Goal: Task Accomplishment & Management: Complete application form

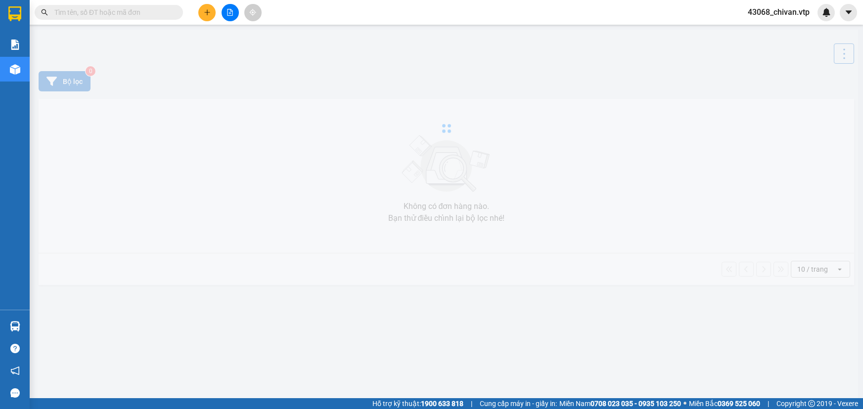
click at [794, 14] on span "43068_chivan.vtp" at bounding box center [779, 12] width 78 height 12
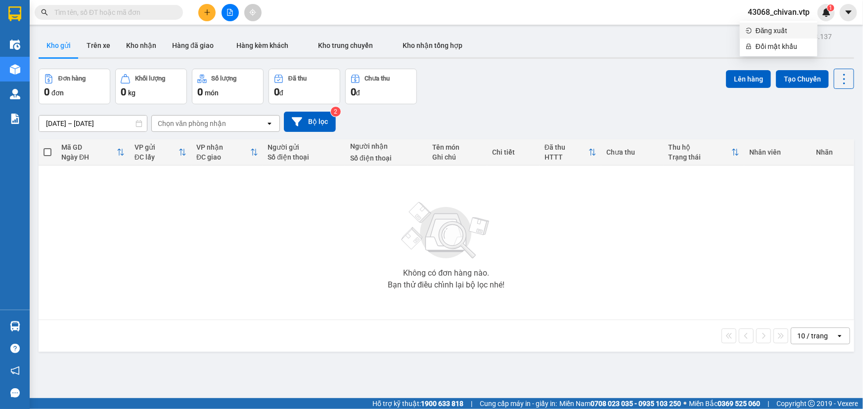
click at [777, 33] on span "Đăng xuất" at bounding box center [784, 30] width 56 height 11
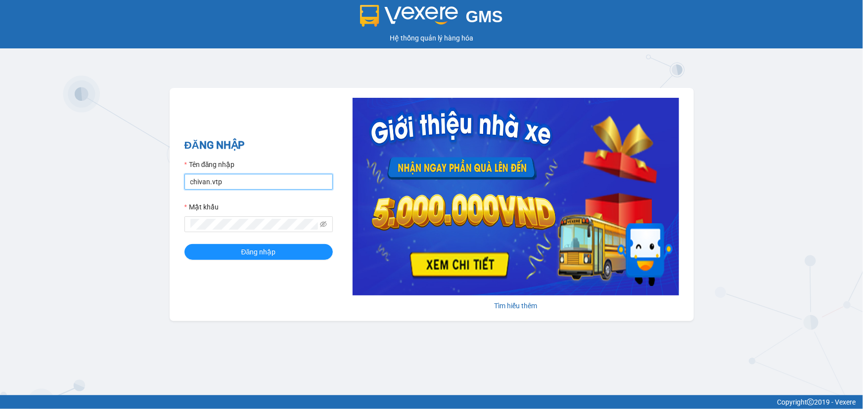
click at [254, 186] on input "chivan.vtp" at bounding box center [258, 182] width 148 height 16
drag, startPoint x: 261, startPoint y: 179, endPoint x: 0, endPoint y: 187, distance: 261.3
click at [0, 187] on div "GMS Hệ thống quản lý hàng hóa ĐĂNG NHẬP Tên đăng nhập chivan.vtp Mật khẩu Đăng …" at bounding box center [431, 198] width 863 height 396
type input "congphat.vtp"
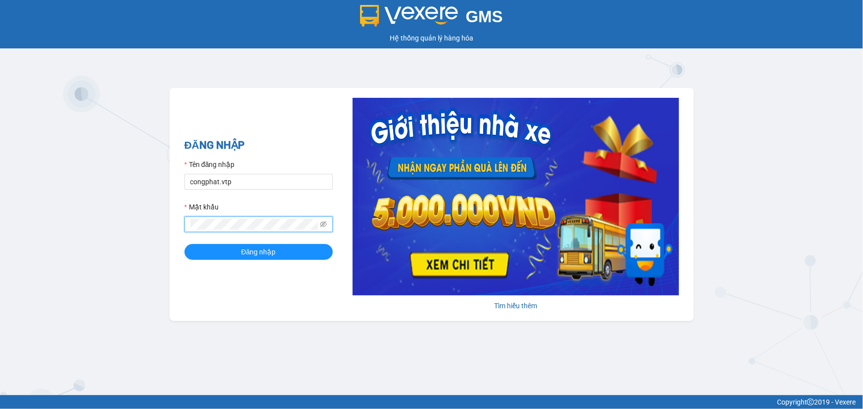
click at [0, 217] on div "GMS Hệ thống quản lý hàng hóa ĐĂNG NHẬP Tên đăng nhập congphat.vtp Mật khẩu Đăn…" at bounding box center [431, 198] width 863 height 396
click at [184, 244] on button "Đăng nhập" at bounding box center [258, 252] width 148 height 16
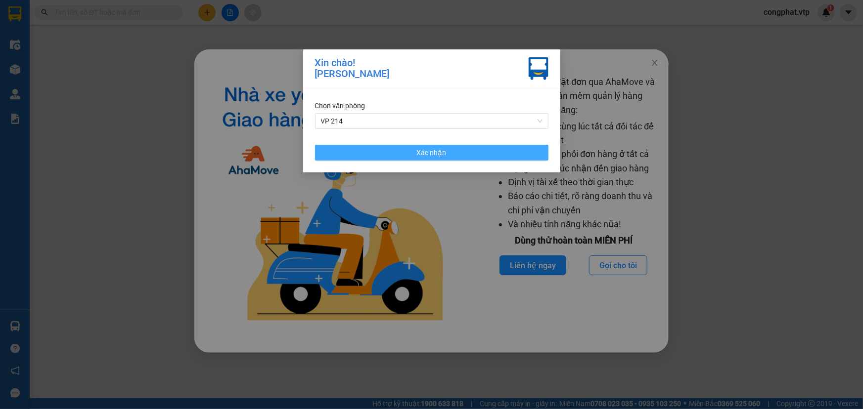
click at [419, 156] on span "Xác nhận" at bounding box center [432, 152] width 30 height 11
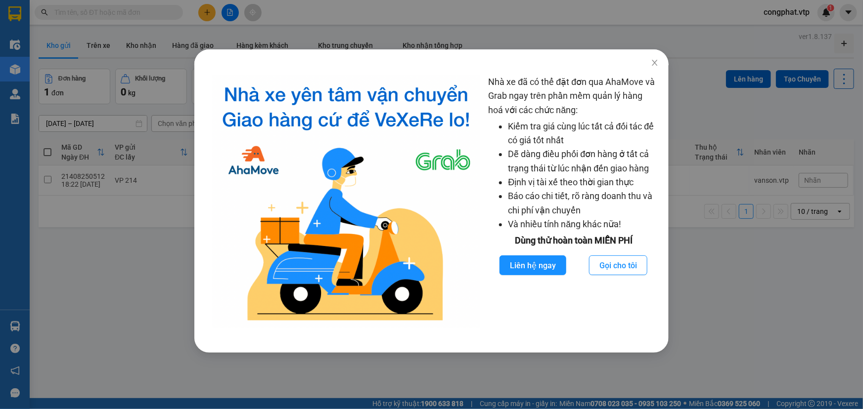
click at [730, 104] on div "Nhà xe đã có thể đặt đơn qua AhaMove và Grab ngay trên phần mềm quản lý hàng ho…" at bounding box center [431, 204] width 863 height 409
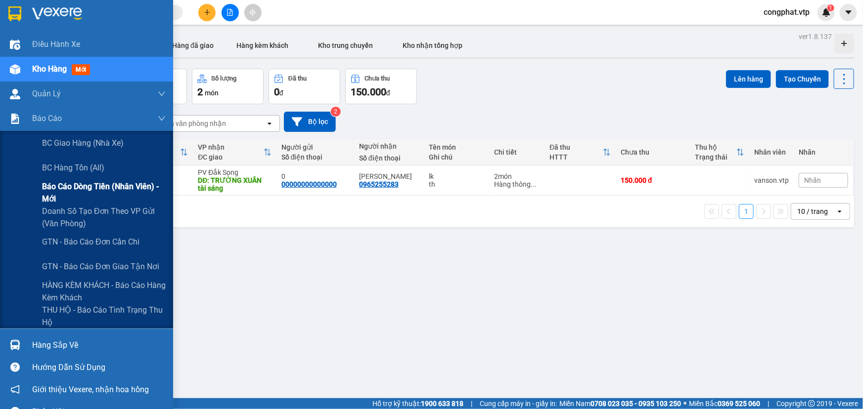
click at [93, 188] on span "Báo cáo dòng tiền (nhân viên) - mới" at bounding box center [104, 193] width 124 height 25
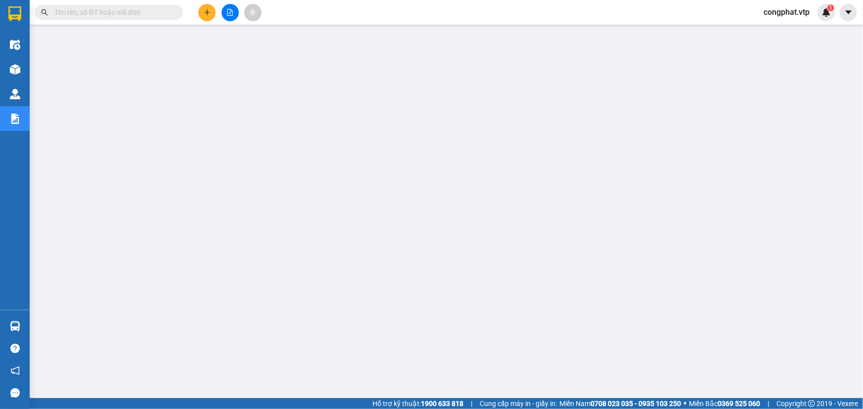
click at [789, 11] on span "congphat.vtp" at bounding box center [787, 12] width 62 height 12
click at [779, 28] on span "Đăng xuất" at bounding box center [791, 30] width 42 height 11
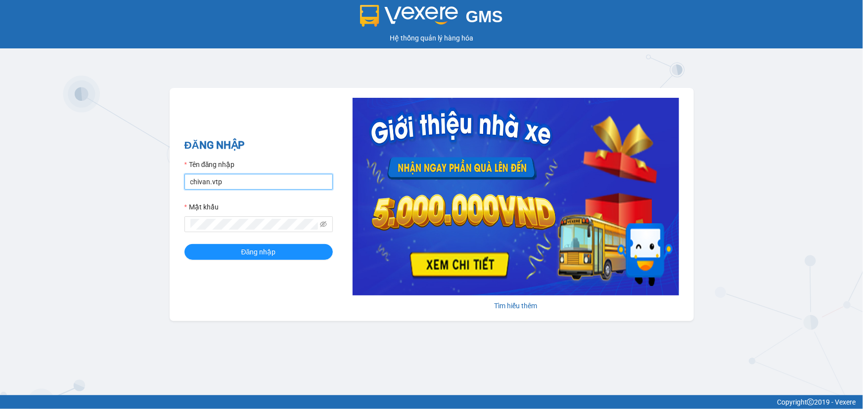
drag, startPoint x: 237, startPoint y: 183, endPoint x: 17, endPoint y: 161, distance: 220.8
click at [0, 169] on div "GMS Hệ thống quản lý hàng hóa ĐĂNG NHẬP Tên đăng nhập chivan.vtp Mật khẩu Đăng …" at bounding box center [431, 198] width 863 height 396
type input "congphat.vtp"
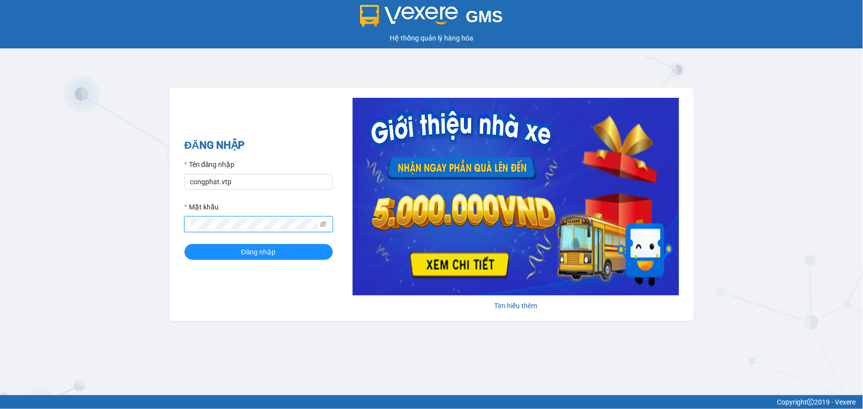
click at [0, 271] on div "GMS Hệ thống quản lý hàng hóa ĐĂNG NHẬP Tên đăng nhập congphat.vtp Mật khẩu Đăn…" at bounding box center [431, 198] width 863 height 396
click at [184, 244] on button "Đăng nhập" at bounding box center [258, 252] width 148 height 16
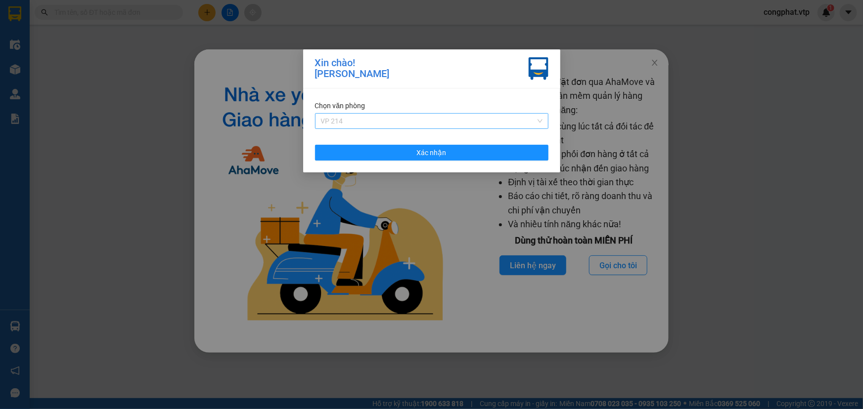
click at [451, 115] on span "VP 214" at bounding box center [432, 121] width 222 height 15
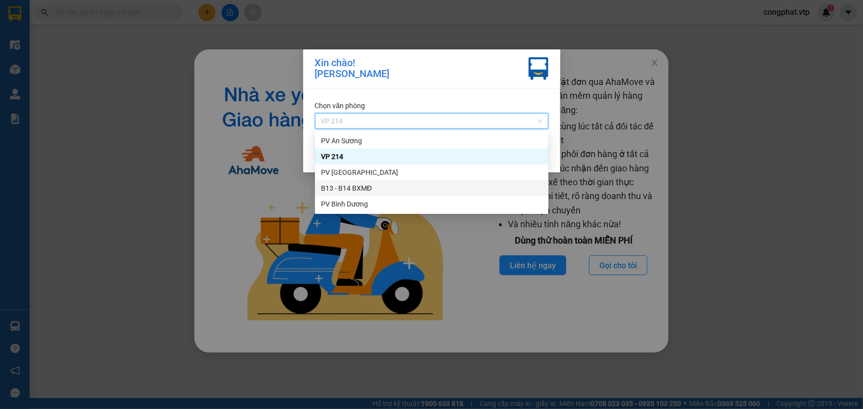
click at [432, 186] on div "B13 - B14 BXMĐ" at bounding box center [432, 188] width 222 height 11
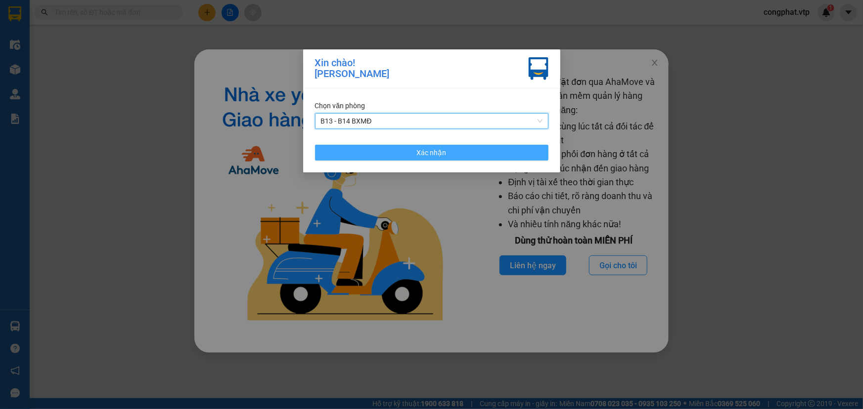
click at [383, 150] on button "Xác nhận" at bounding box center [431, 153] width 233 height 16
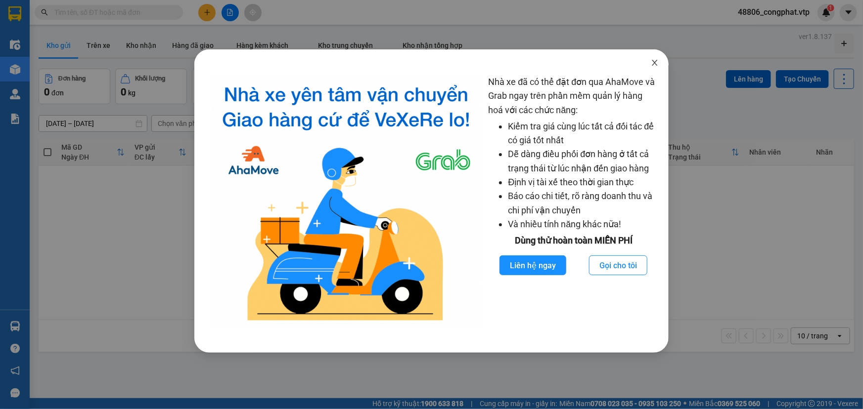
click at [654, 60] on icon "close" at bounding box center [655, 63] width 8 height 8
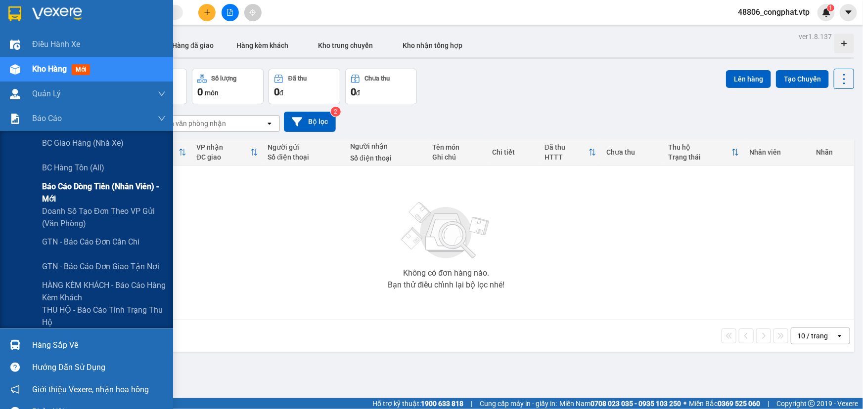
click at [114, 185] on span "Báo cáo dòng tiền (nhân viên) - mới" at bounding box center [104, 193] width 124 height 25
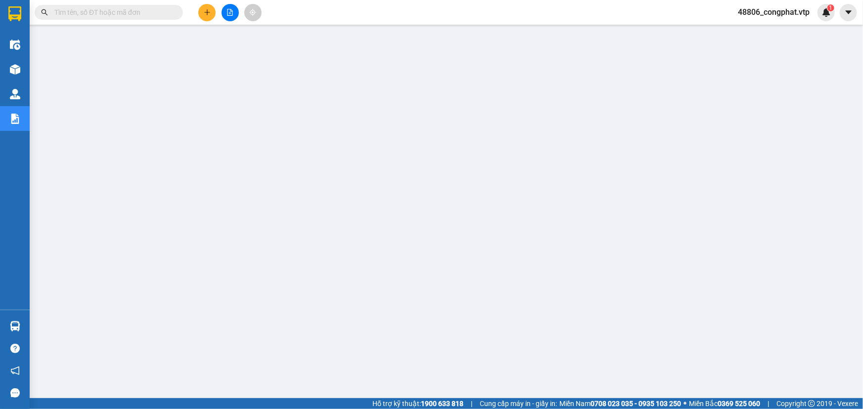
click at [787, 14] on span "48806_congphat.vtp" at bounding box center [774, 12] width 88 height 12
click at [785, 31] on span "Đăng xuất" at bounding box center [778, 30] width 67 height 11
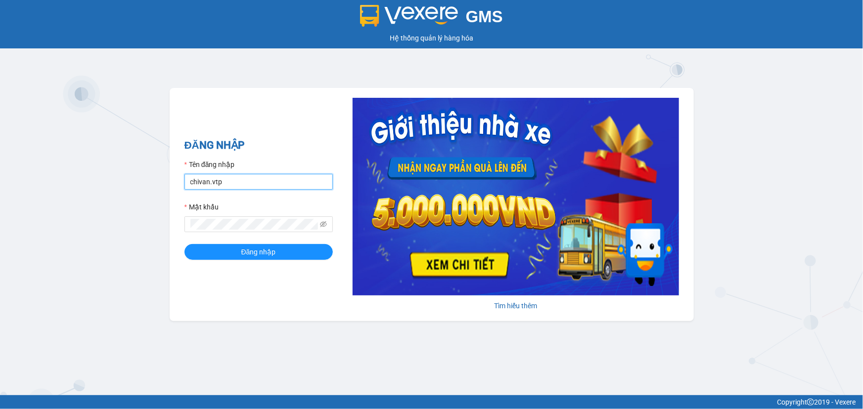
drag, startPoint x: 238, startPoint y: 188, endPoint x: 15, endPoint y: 202, distance: 224.0
click at [15, 202] on div "GMS Hệ thống quản lý hàng hóa ĐĂNG NHẬP Tên đăng nhập chivan.vtp Mật khẩu Đăng …" at bounding box center [431, 198] width 863 height 396
type input "congphat.vtp"
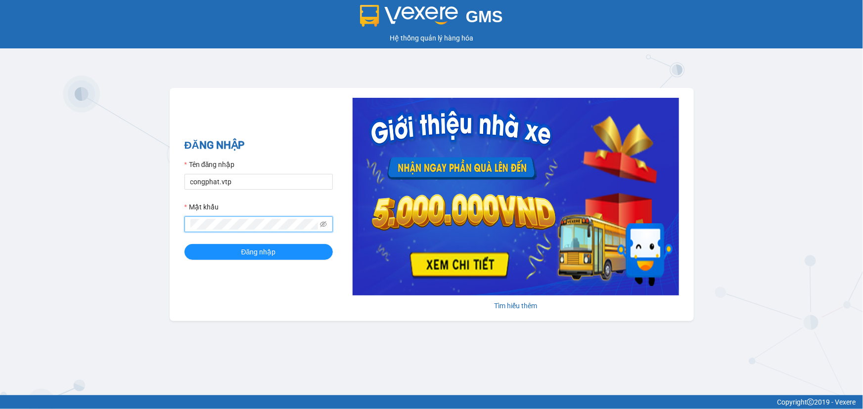
click at [0, 224] on div "GMS Hệ thống quản lý hàng hóa ĐĂNG NHẬP Tên đăng nhập congphat.vtp Mật khẩu Đăn…" at bounding box center [431, 198] width 863 height 396
click at [184, 244] on button "Đăng nhập" at bounding box center [258, 252] width 148 height 16
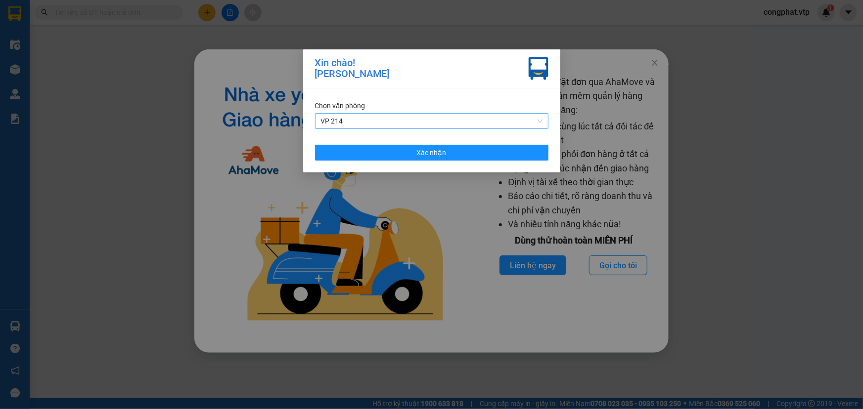
click at [401, 125] on span "VP 214" at bounding box center [432, 121] width 222 height 15
click at [402, 125] on span "VP 214" at bounding box center [432, 121] width 222 height 15
click at [412, 153] on button "Xác nhận" at bounding box center [431, 153] width 233 height 16
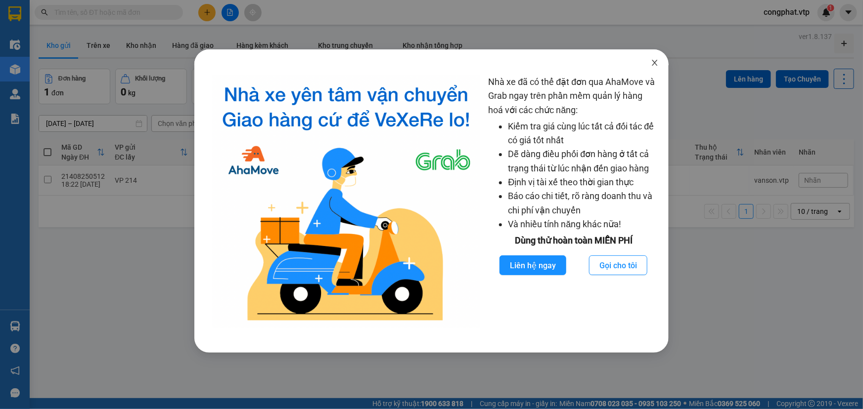
click at [661, 61] on span "Close" at bounding box center [655, 63] width 28 height 28
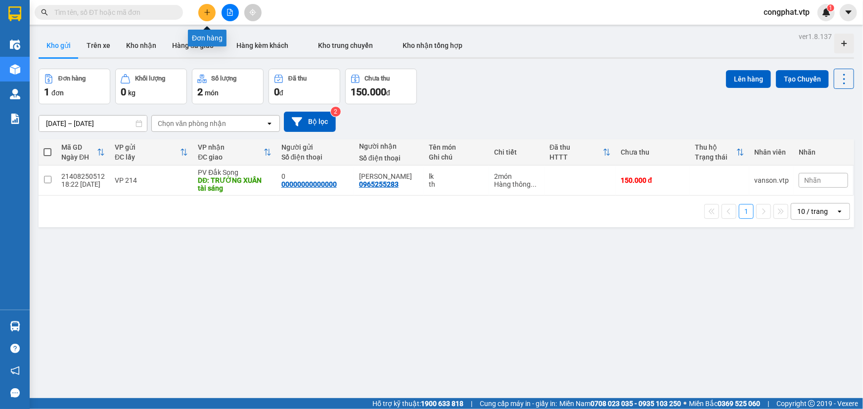
click at [211, 16] on button at bounding box center [206, 12] width 17 height 17
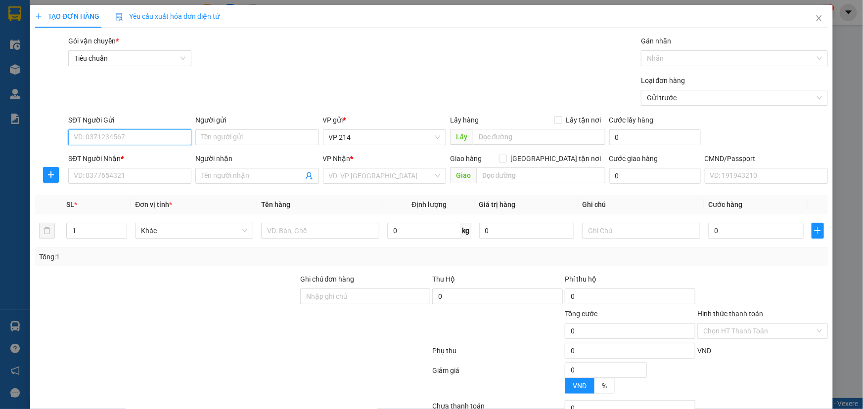
click at [143, 133] on input "SĐT Người Gửi" at bounding box center [129, 138] width 123 height 16
type input "0938708207"
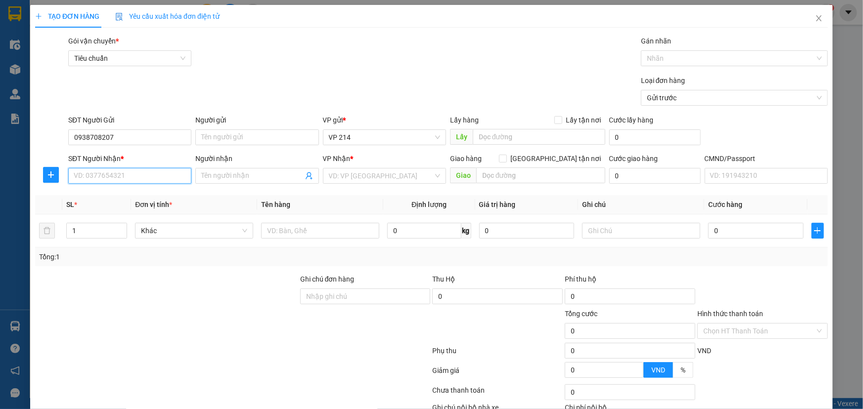
click at [131, 172] on input "SĐT Người Nhận *" at bounding box center [129, 176] width 123 height 16
type input "0352887180"
click at [227, 174] on input "Người nhận" at bounding box center [251, 176] width 101 height 11
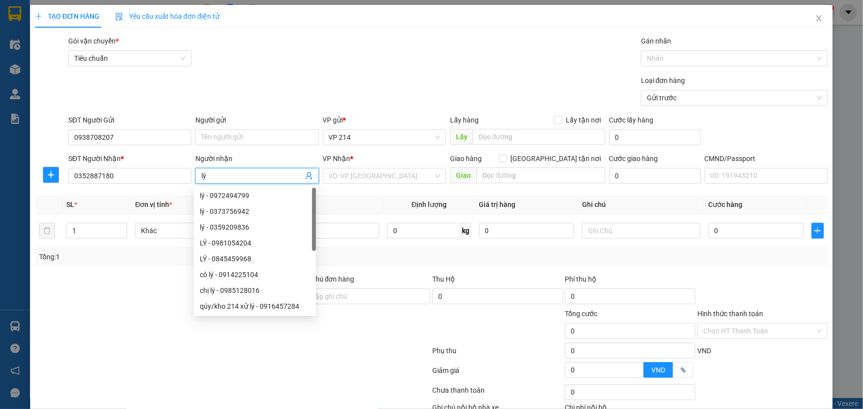
type input "lý"
click at [383, 183] on div "VP Nhận * VD: VP [GEOGRAPHIC_DATA]" at bounding box center [384, 170] width 123 height 35
click at [383, 182] on input "search" at bounding box center [381, 176] width 104 height 15
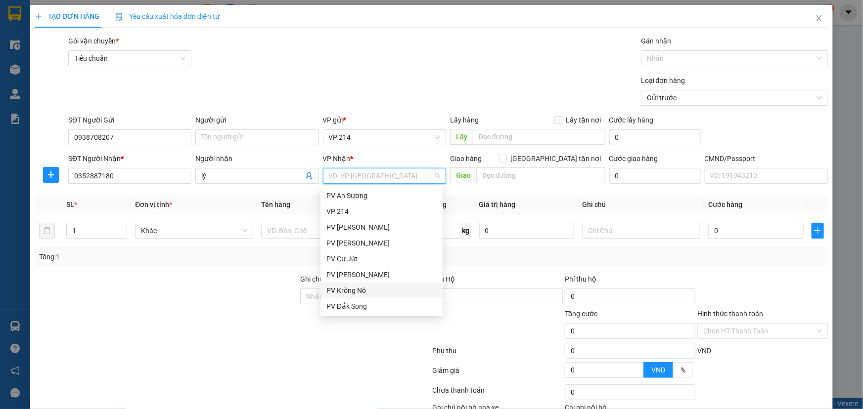
click at [369, 292] on div "PV Krông Nô" at bounding box center [381, 290] width 110 height 11
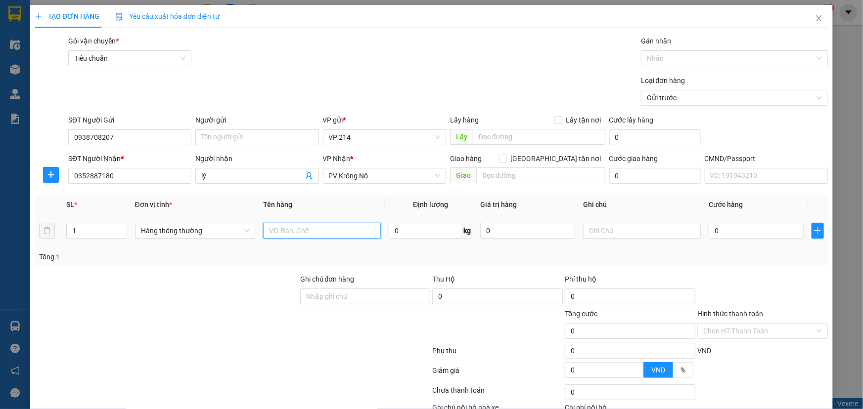
click at [312, 234] on input "text" at bounding box center [322, 231] width 118 height 16
type input "gt"
click at [599, 234] on input "text" at bounding box center [642, 231] width 118 height 16
type input "bì"
click at [726, 235] on input "0" at bounding box center [756, 231] width 95 height 16
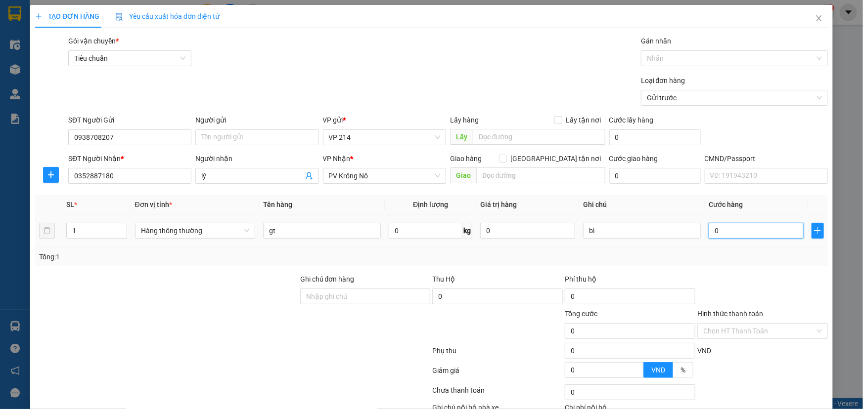
type input "3"
type input "30"
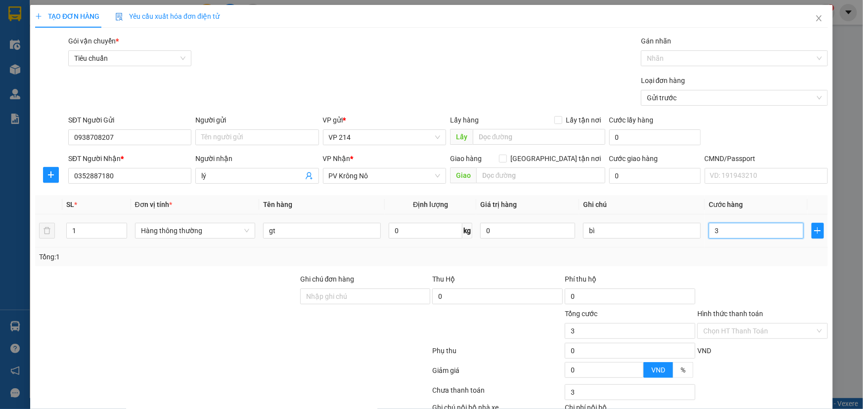
type input "30"
type input "300"
type input "3.000"
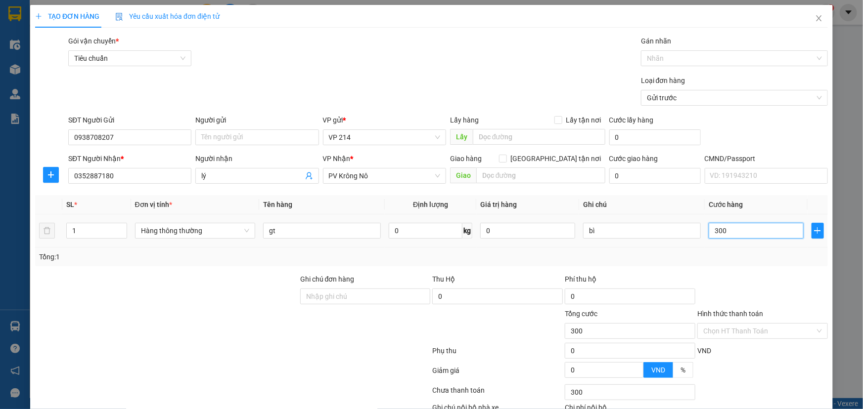
type input "3.000"
type input "30.000"
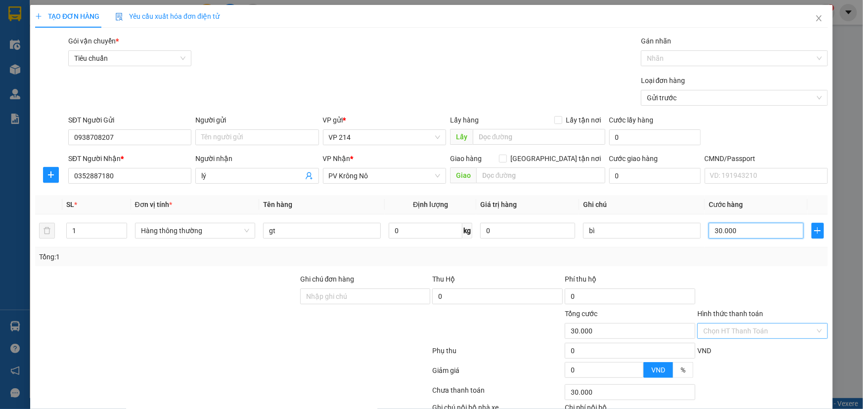
type input "30.000"
click at [742, 326] on input "Hình thức thanh toán" at bounding box center [759, 331] width 112 height 15
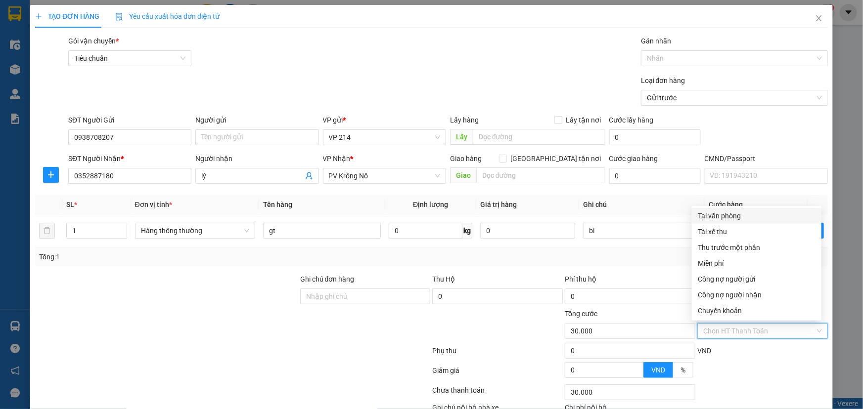
click at [725, 218] on div "Tại văn phòng" at bounding box center [757, 216] width 118 height 11
type input "0"
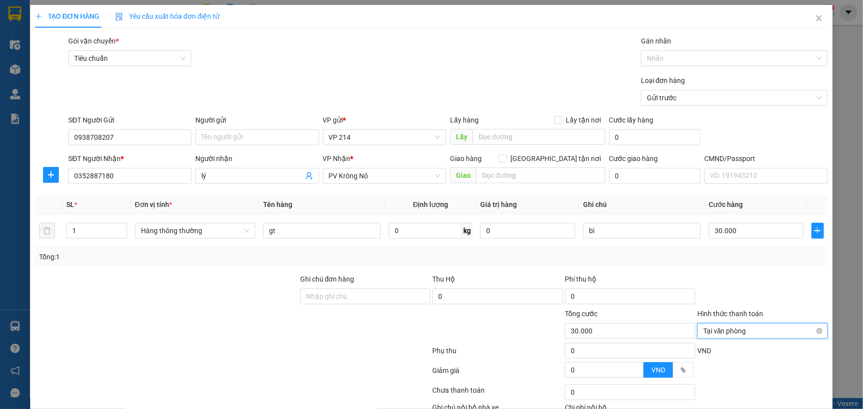
click at [773, 338] on div "Tại văn phòng" at bounding box center [762, 331] width 131 height 16
click at [742, 142] on div "SĐT Người Gửi 0938708207 Người gửi Tên người gửi VP gửi * VP 214 Lấy hàng Lấy t…" at bounding box center [448, 132] width 764 height 35
click at [770, 338] on div "Tại văn phòng" at bounding box center [762, 331] width 131 height 16
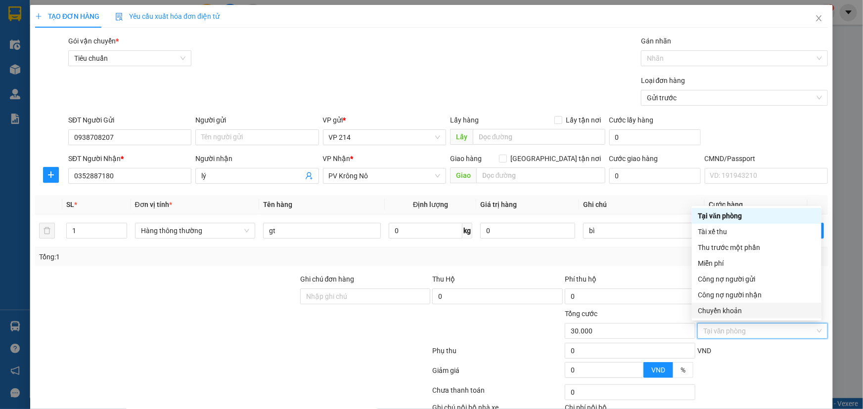
click at [740, 312] on div "Chuyển khoản" at bounding box center [757, 311] width 118 height 11
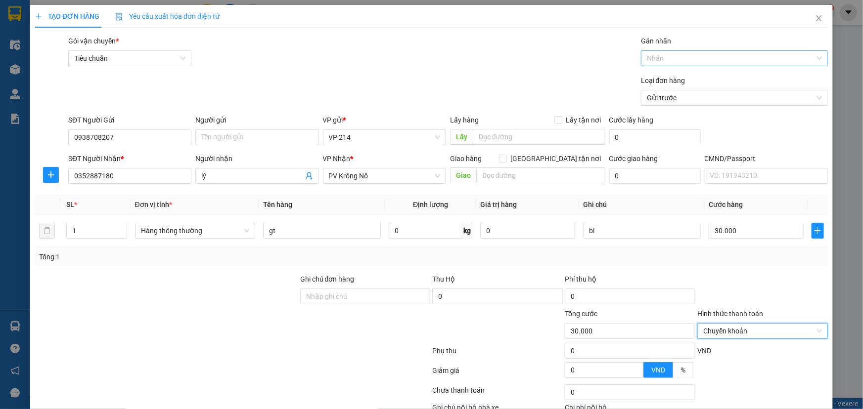
click at [711, 63] on div at bounding box center [729, 58] width 172 height 12
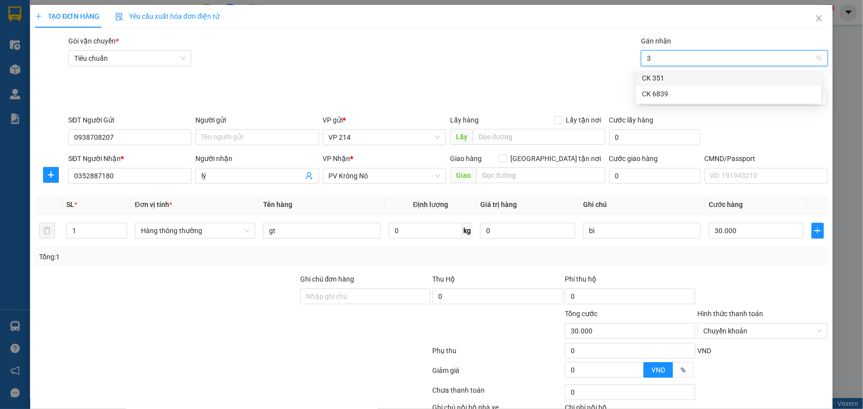
type input "39"
click at [737, 79] on div "CK 6839" at bounding box center [729, 78] width 174 height 11
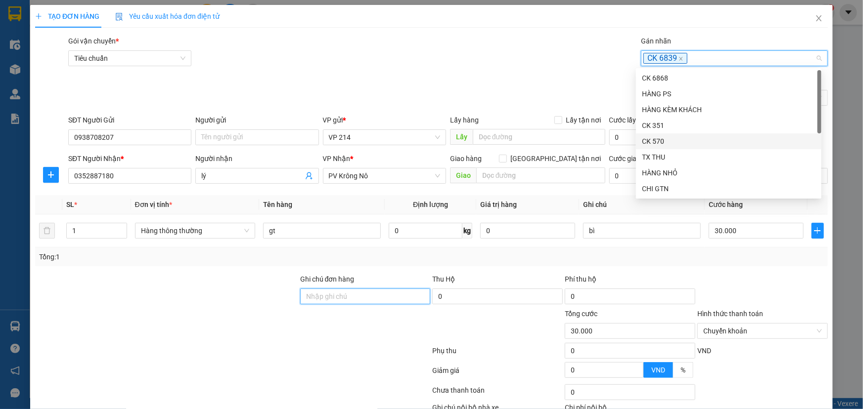
click at [338, 297] on input "Ghi chú đơn hàng" at bounding box center [365, 297] width 131 height 16
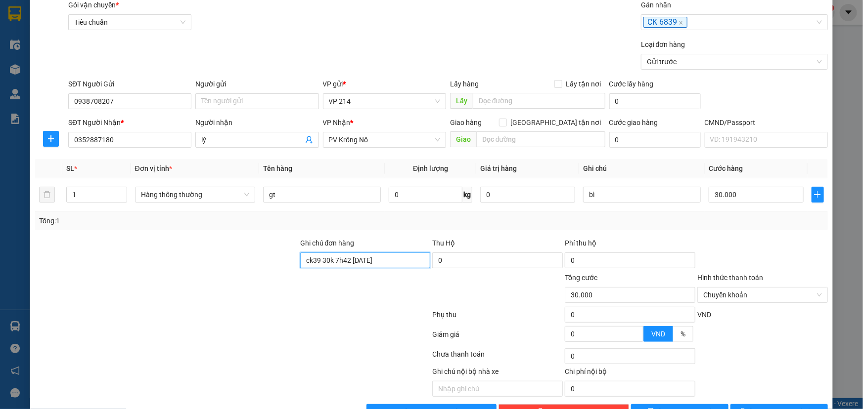
scroll to position [65, 0]
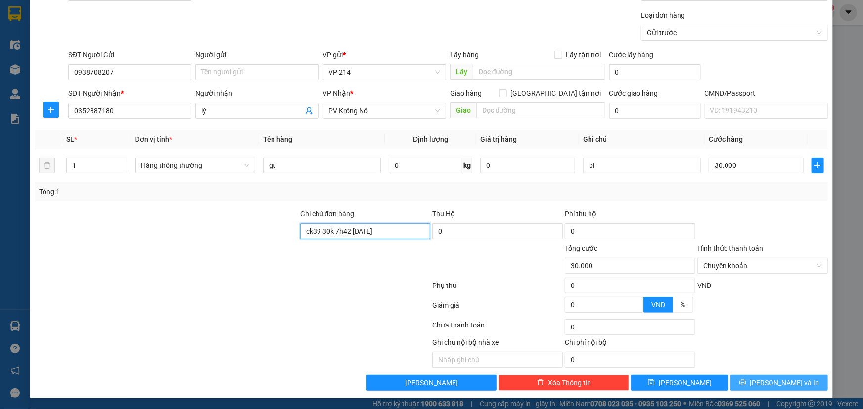
type input "ck39 30k 7h42 [DATE]"
click at [751, 376] on button "[PERSON_NAME] và In" at bounding box center [778, 383] width 97 height 16
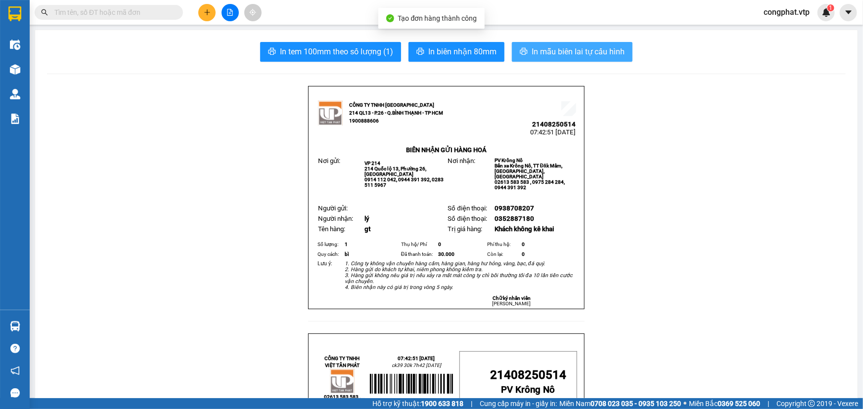
click at [587, 53] on span "In mẫu biên lai tự cấu hình" at bounding box center [578, 51] width 93 height 12
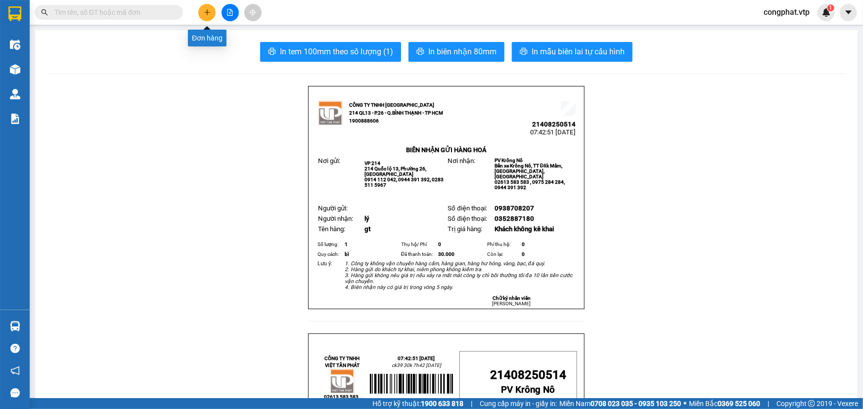
click at [202, 12] on button at bounding box center [206, 12] width 17 height 17
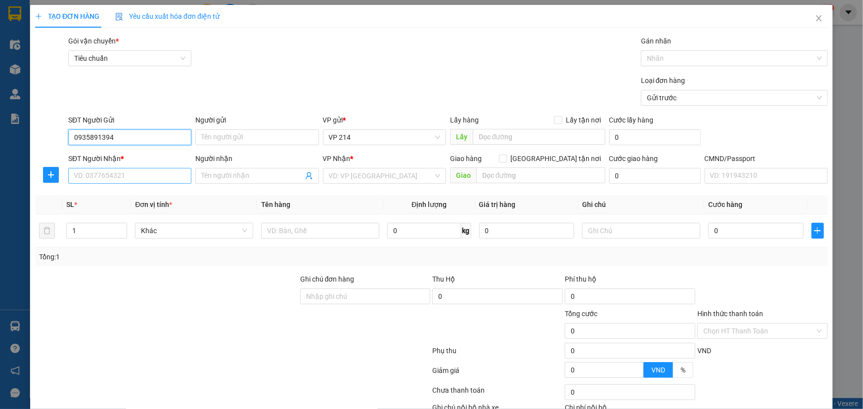
type input "0935891394"
click at [129, 182] on input "SĐT Người Nhận *" at bounding box center [129, 176] width 123 height 16
drag, startPoint x: 132, startPoint y: 168, endPoint x: 0, endPoint y: 186, distance: 133.3
click at [1, 185] on div "TẠO ĐƠN HÀNG Yêu cầu xuất hóa đơn điện tử Transit Pickup Surcharge Ids Transit …" at bounding box center [431, 204] width 863 height 409
type input "0909126170"
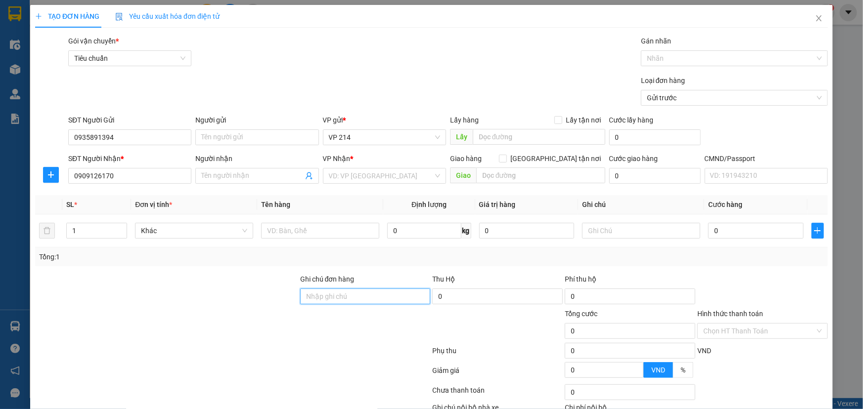
click at [318, 294] on input "Ghi chú đơn hàng" at bounding box center [365, 297] width 131 height 16
paste input "0909126170"
type input "0909126170"
drag, startPoint x: 111, startPoint y: 143, endPoint x: 0, endPoint y: 157, distance: 111.6
click at [0, 157] on div "TẠO ĐƠN HÀNG Yêu cầu xuất hóa đơn điện tử Transit Pickup Surcharge Ids Transit …" at bounding box center [431, 204] width 863 height 409
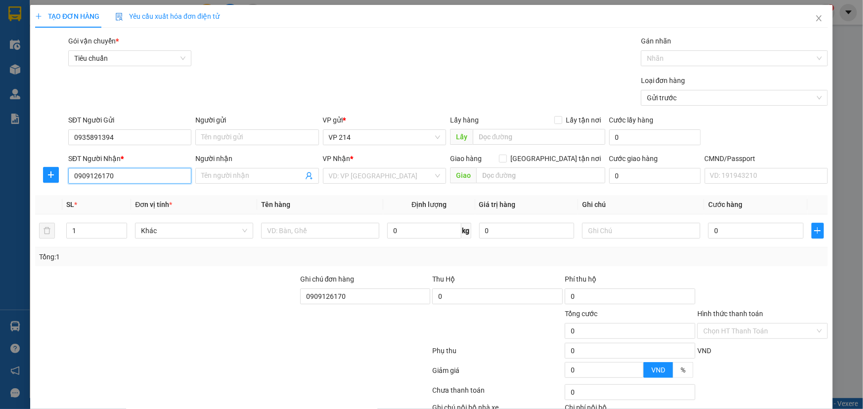
drag, startPoint x: 139, startPoint y: 175, endPoint x: 0, endPoint y: 189, distance: 139.7
click at [0, 188] on div "TẠO ĐƠN HÀNG Yêu cầu xuất hóa đơn điện tử Transit Pickup Surcharge Ids Transit …" at bounding box center [431, 204] width 863 height 409
paste input "35891394"
type input "0935891394"
click at [108, 198] on div "0935891394 - lâm" at bounding box center [129, 195] width 110 height 11
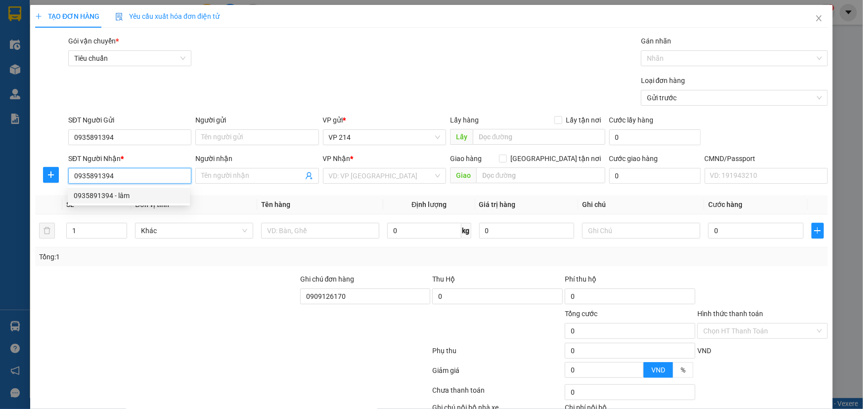
type input "lâm"
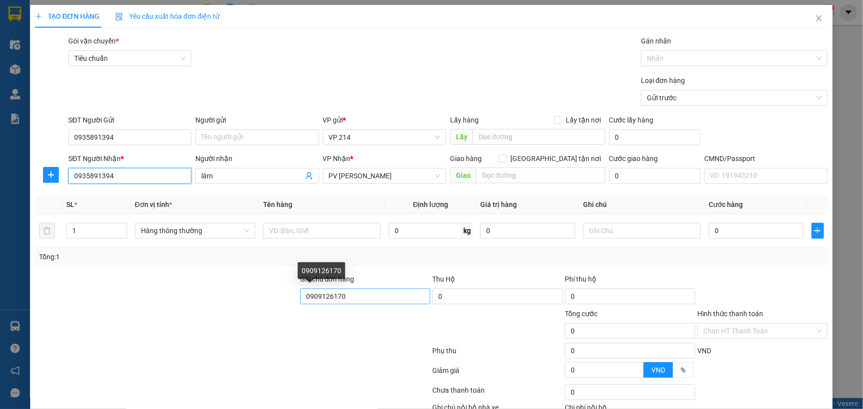
type input "0935891394"
drag, startPoint x: 360, startPoint y: 297, endPoint x: 100, endPoint y: 296, distance: 260.1
click at [111, 297] on div "Ghi chú đơn hàng 0909126170 Thu Hộ 0 Phí thu hộ 0" at bounding box center [431, 291] width 795 height 35
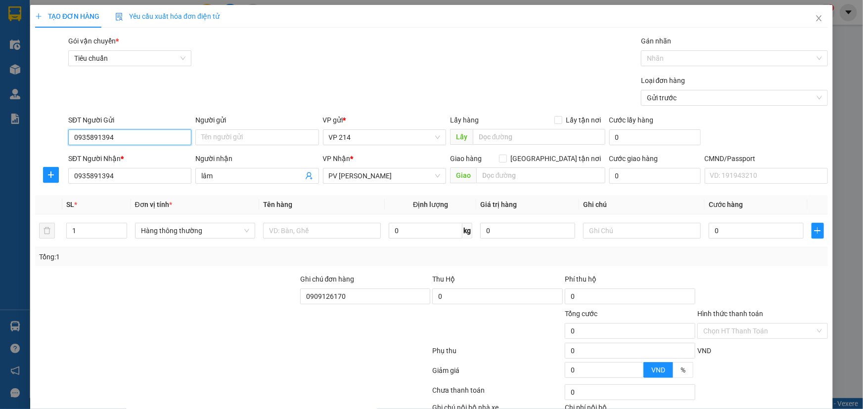
drag, startPoint x: 121, startPoint y: 137, endPoint x: 0, endPoint y: 177, distance: 127.0
click at [0, 177] on div "TẠO ĐƠN HÀNG Yêu cầu xuất hóa đơn điện tử Transit Pickup Surcharge Ids Transit …" at bounding box center [431, 204] width 863 height 409
paste input "09126170"
type input "0909126170"
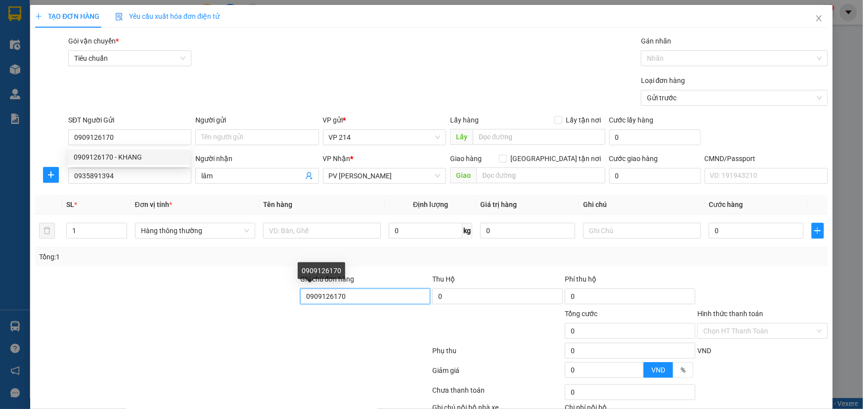
drag, startPoint x: 370, startPoint y: 297, endPoint x: 4, endPoint y: 292, distance: 366.5
click at [4, 292] on div "TẠO ĐƠN HÀNG Yêu cầu xuất hóa đơn điện tử Transit Pickup Surcharge Ids Transit …" at bounding box center [431, 204] width 863 height 409
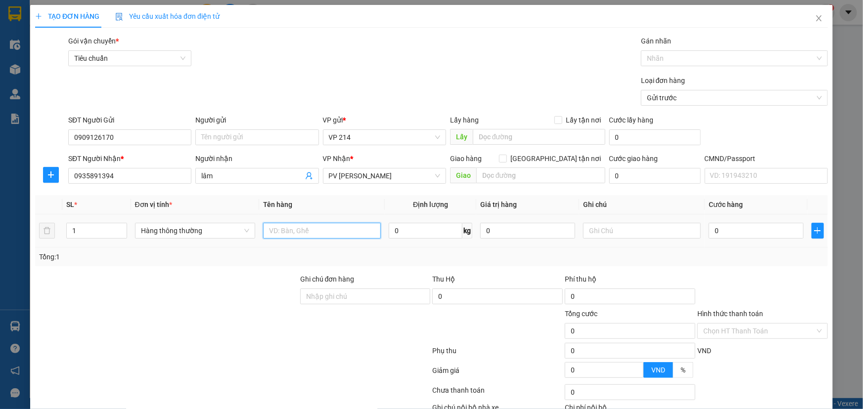
click at [327, 231] on input "text" at bounding box center [322, 231] width 118 height 16
type input "rau"
click at [592, 231] on input "text" at bounding box center [642, 231] width 118 height 16
type input "b"
click at [737, 234] on input "0" at bounding box center [756, 231] width 95 height 16
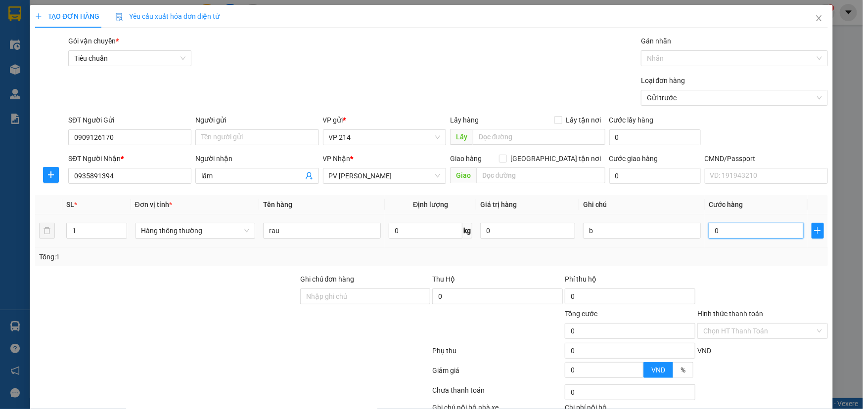
type input "5"
type input "50"
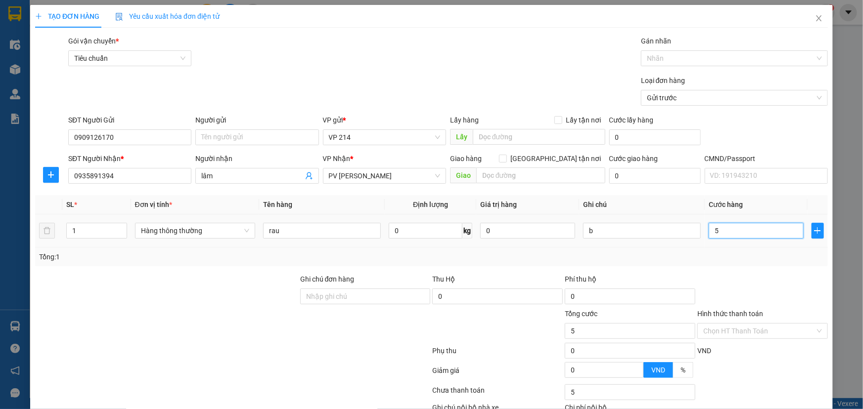
type input "50"
type input "500"
type input "5.000"
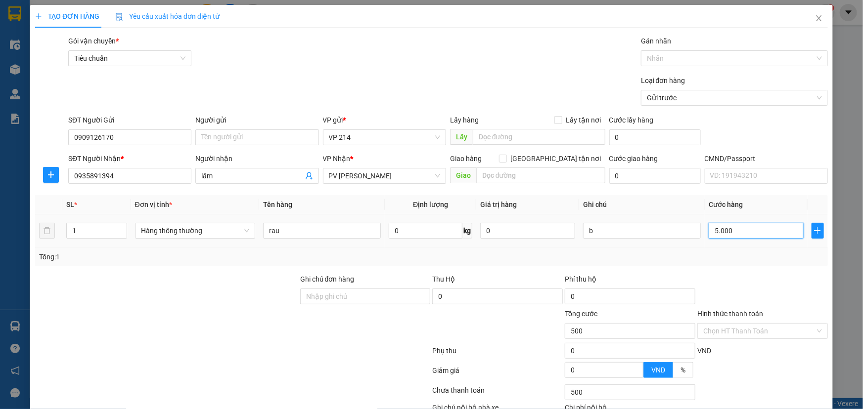
type input "5.000"
type input "50.000"
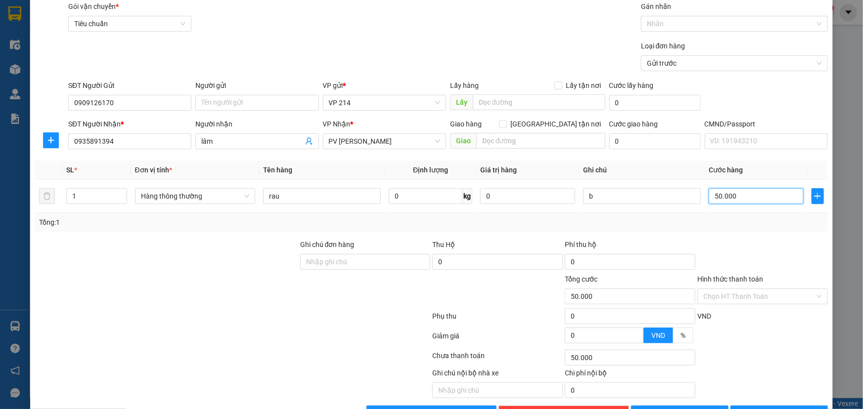
scroll to position [65, 0]
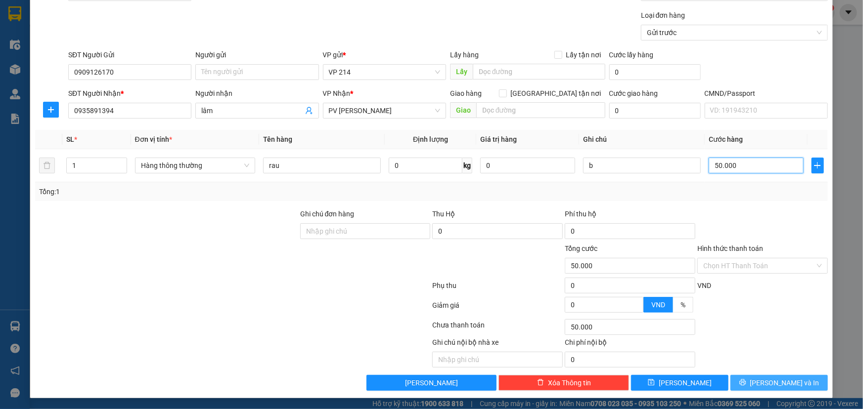
type input "50.000"
click at [772, 378] on span "[PERSON_NAME] và In" at bounding box center [784, 383] width 69 height 11
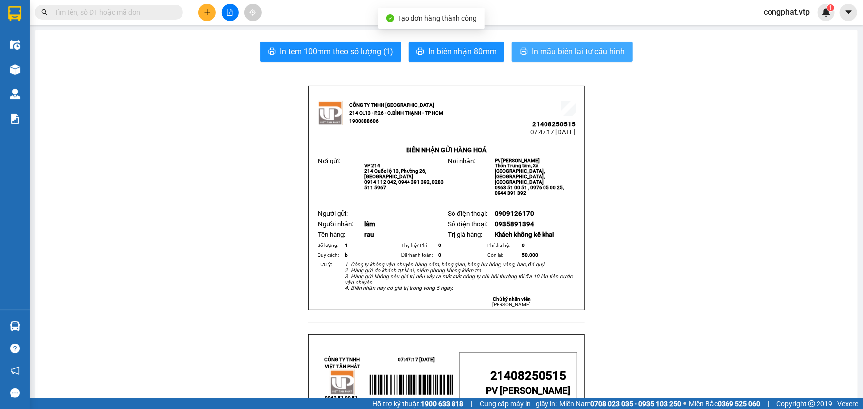
click at [596, 59] on button "In mẫu biên lai tự cấu hình" at bounding box center [572, 52] width 121 height 20
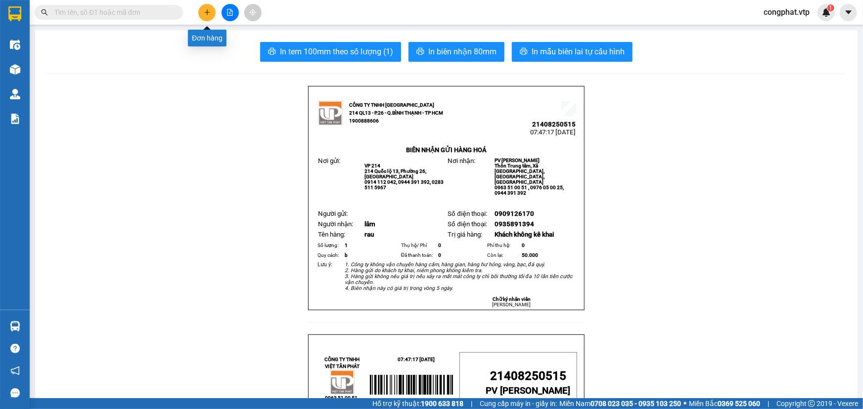
click at [206, 19] on button at bounding box center [206, 12] width 17 height 17
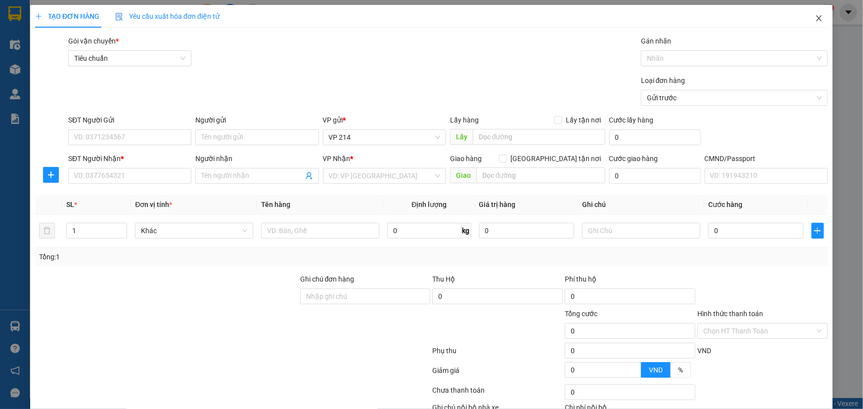
click at [815, 21] on icon "close" at bounding box center [819, 18] width 8 height 8
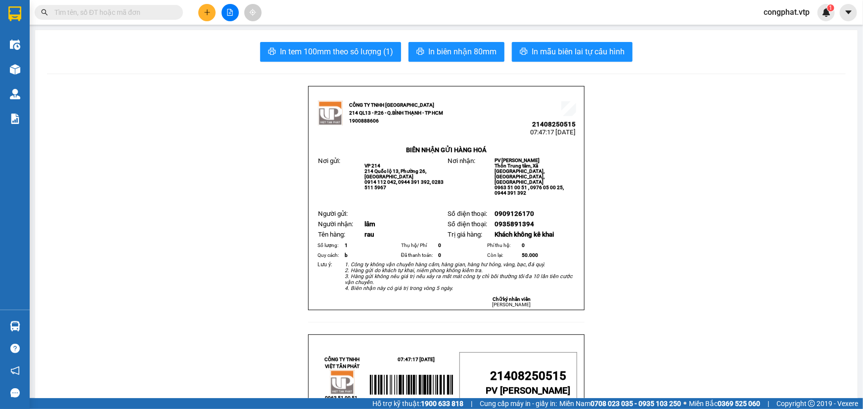
click at [207, 10] on icon "plus" at bounding box center [207, 11] width 0 height 5
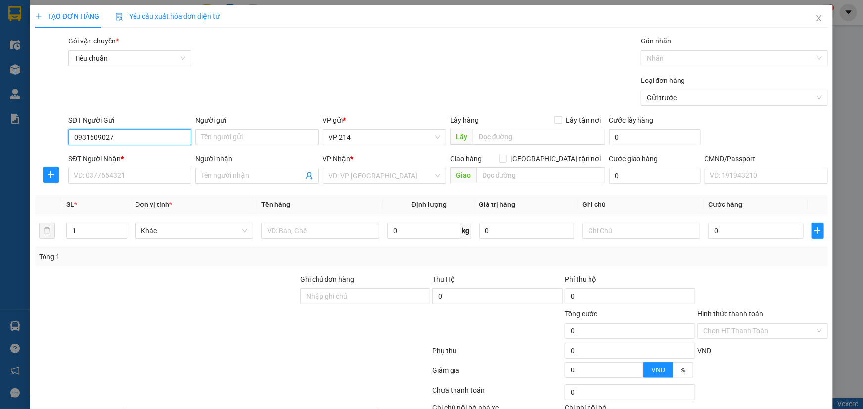
type input "0931609027"
type input "thảo"
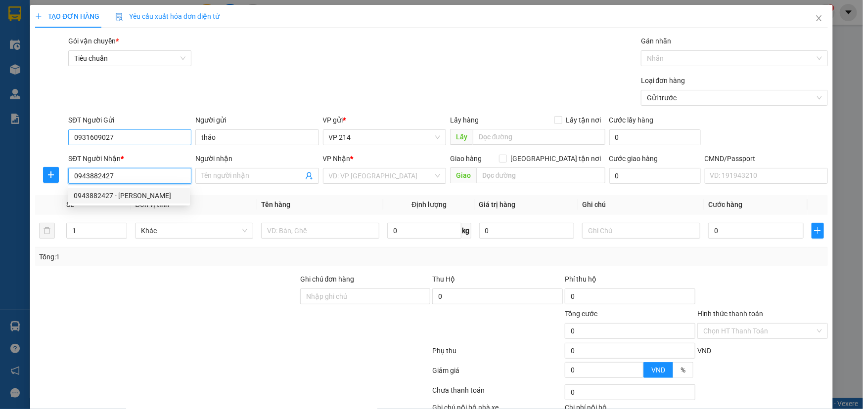
type input "0943882427"
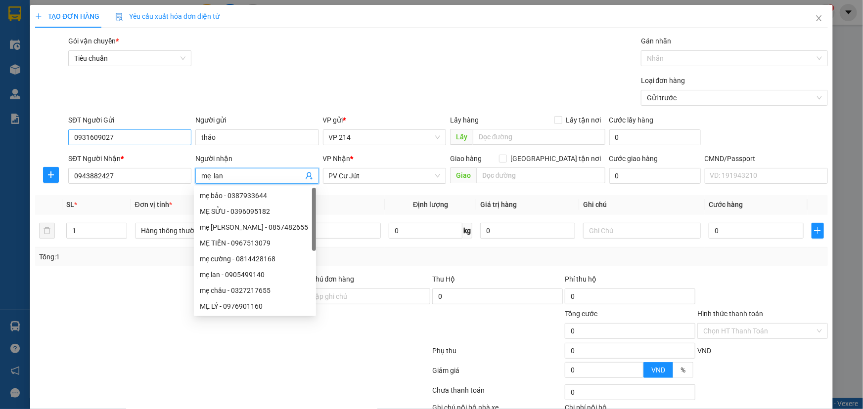
type input "mẹ lan"
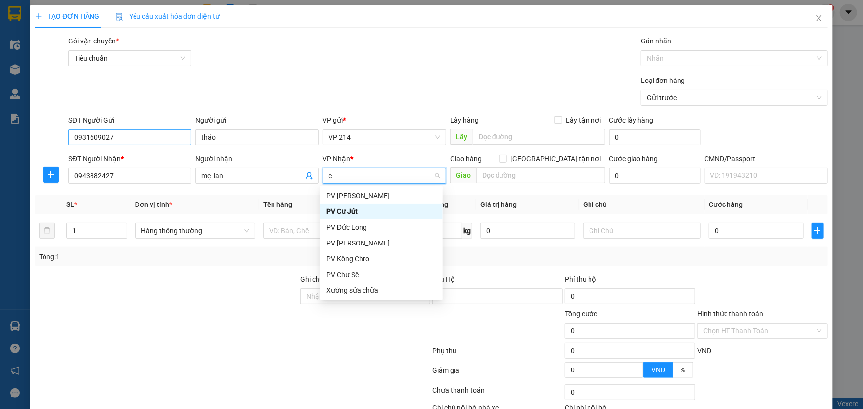
type input "cj"
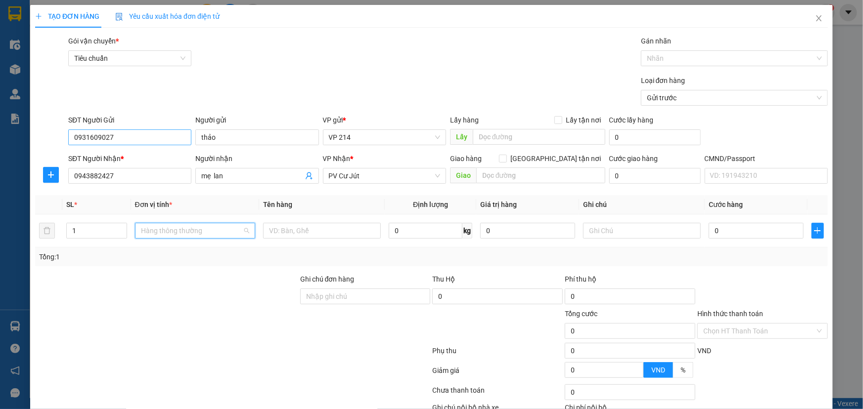
scroll to position [206, 0]
type input "q áo"
type input "1 c"
type input "3"
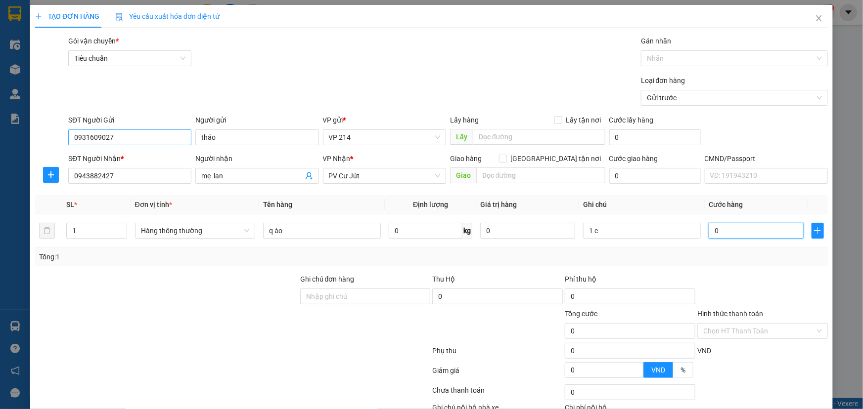
type input "3"
type input "30"
type input "300"
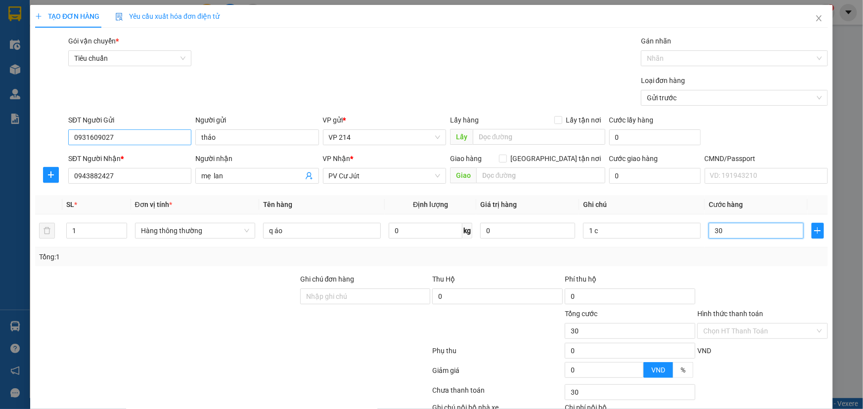
type input "300"
type input "3.000"
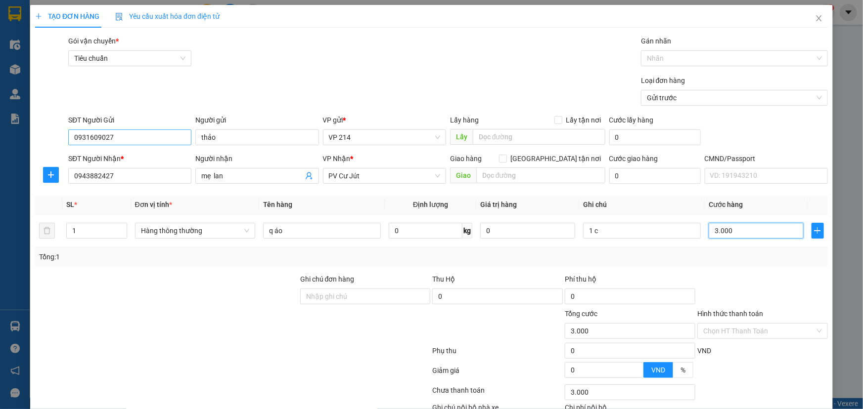
type input "30.000"
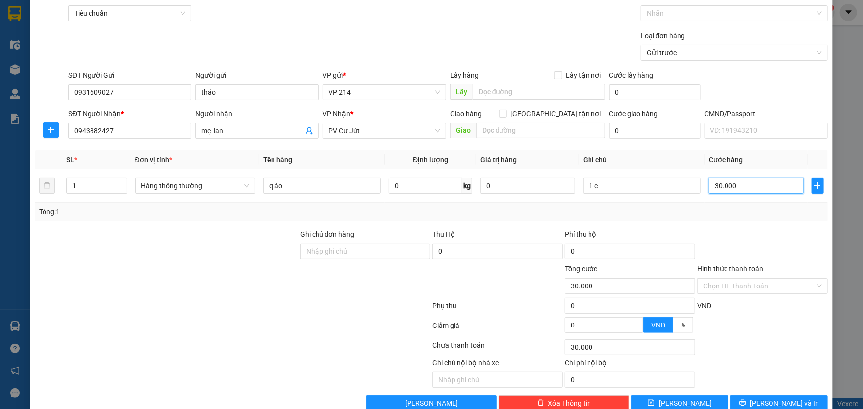
scroll to position [65, 0]
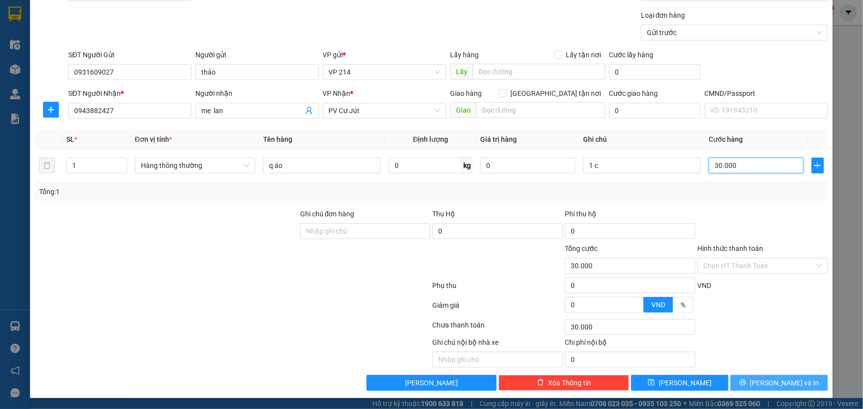
type input "30.000"
click at [782, 382] on span "[PERSON_NAME] và In" at bounding box center [784, 383] width 69 height 11
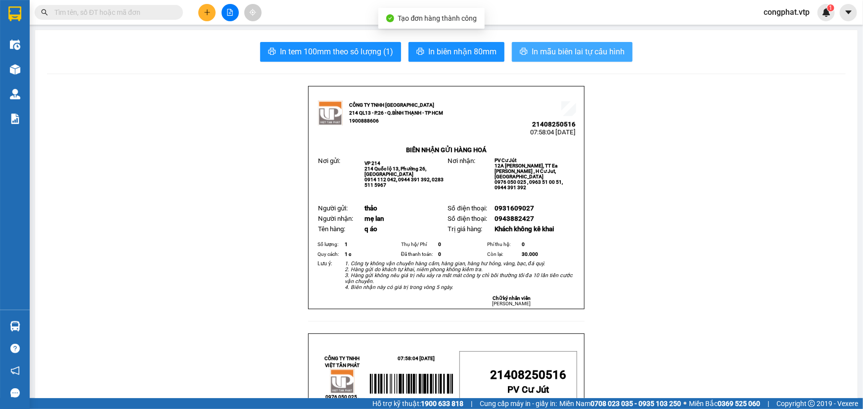
click at [589, 51] on span "In mẫu biên lai tự cấu hình" at bounding box center [578, 51] width 93 height 12
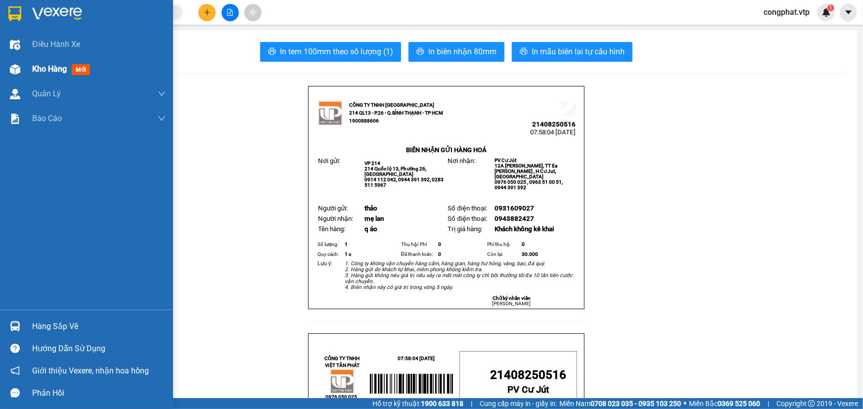
click at [44, 67] on span "Kho hàng" at bounding box center [49, 68] width 35 height 9
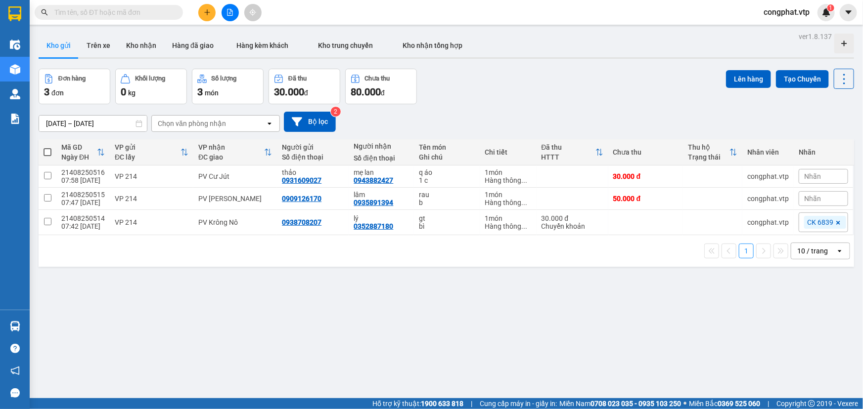
click at [523, 102] on div "Đơn hàng 3 đơn Khối lượng 0 kg Số lượng 3 món Đã thu 30.000 đ Chưa thu 80.000 đ…" at bounding box center [447, 87] width 816 height 36
drag, startPoint x: 526, startPoint y: 317, endPoint x: 541, endPoint y: 264, distance: 55.0
click at [527, 317] on div "ver 1.8.137 Kho gửi Trên xe Kho nhận Hàng đã giao Hàng kèm khách Kho trung chuy…" at bounding box center [446, 234] width 823 height 409
click at [201, 10] on button at bounding box center [206, 12] width 17 height 17
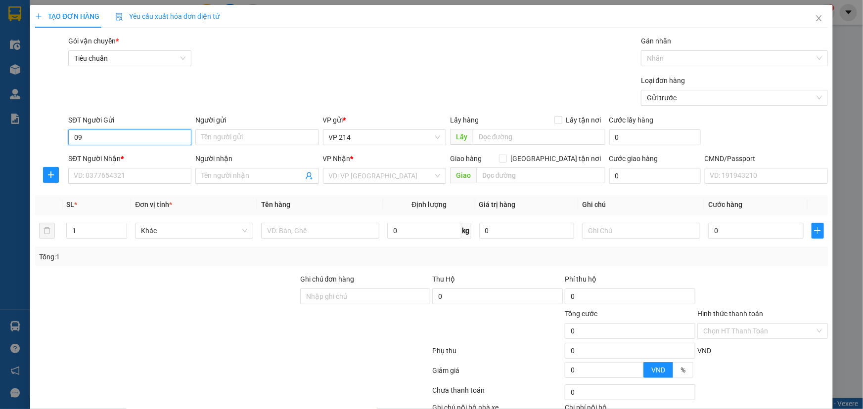
type input "0"
type input "0978392516"
click at [125, 178] on input "SĐT Người Nhận *" at bounding box center [129, 176] width 123 height 16
type input "0985132233"
click at [253, 181] on input "Người nhận" at bounding box center [251, 176] width 101 height 11
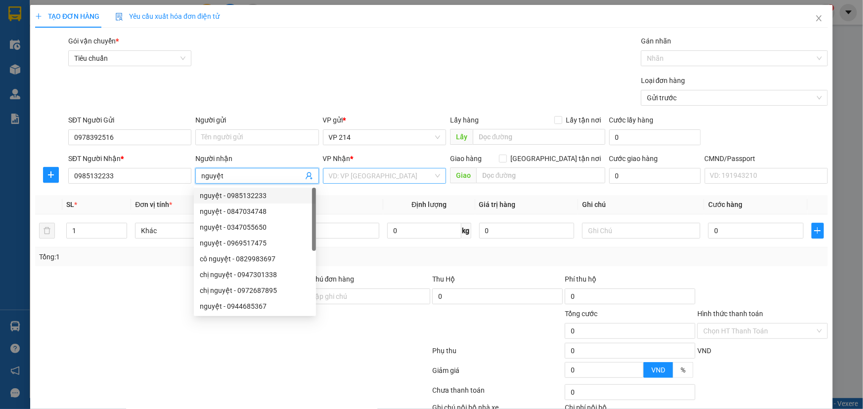
type input "nguyệt"
click at [396, 181] on input "search" at bounding box center [381, 176] width 104 height 15
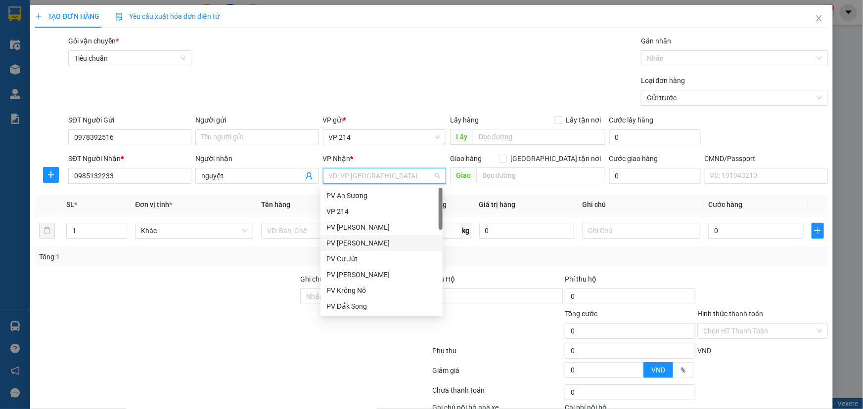
type input "d"
click at [365, 258] on div "PV Đắk Mil" at bounding box center [381, 259] width 110 height 11
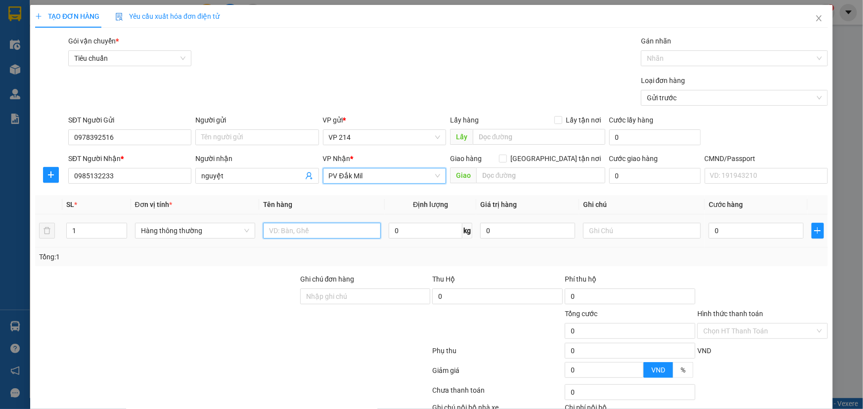
click at [299, 231] on input "text" at bounding box center [322, 231] width 118 height 16
type input "lạnh"
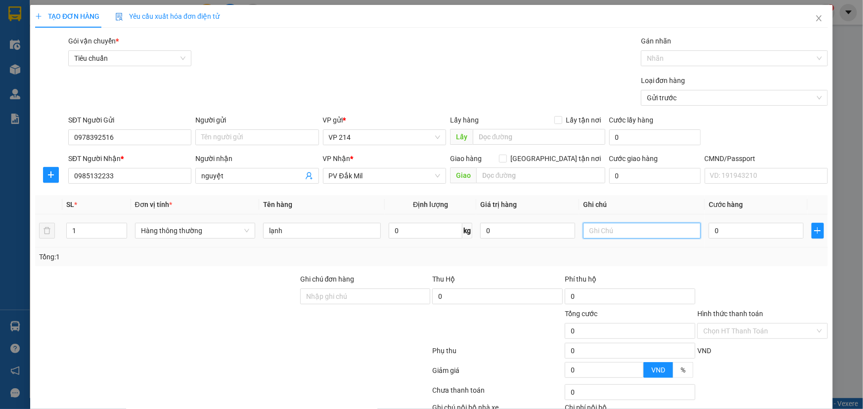
click at [623, 232] on input "text" at bounding box center [642, 231] width 118 height 16
type input "tx"
click at [731, 233] on input "0" at bounding box center [756, 231] width 95 height 16
type input "3"
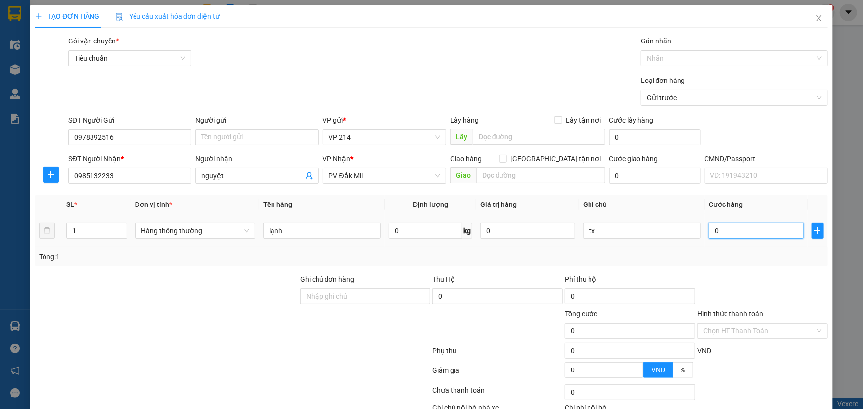
type input "3"
type input "30"
type input "300"
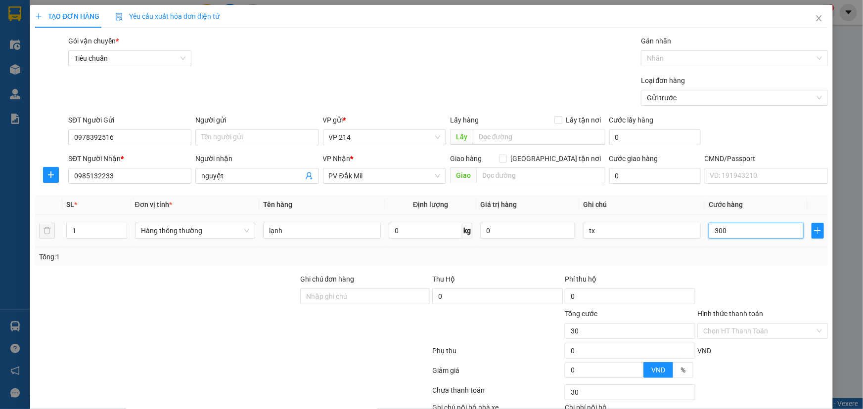
type input "300"
type input "3.000"
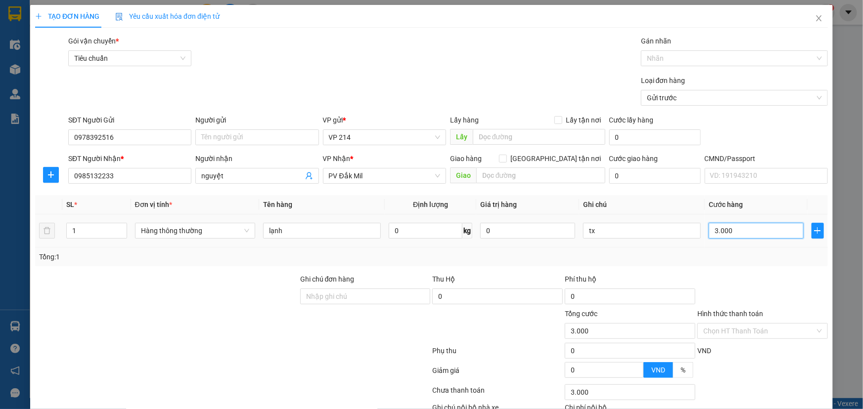
type input "30.000"
type input "300.000"
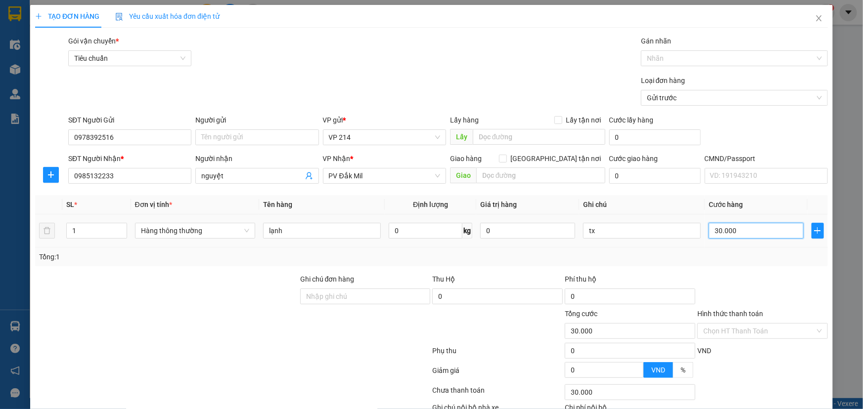
type input "300.000"
type input "30.000"
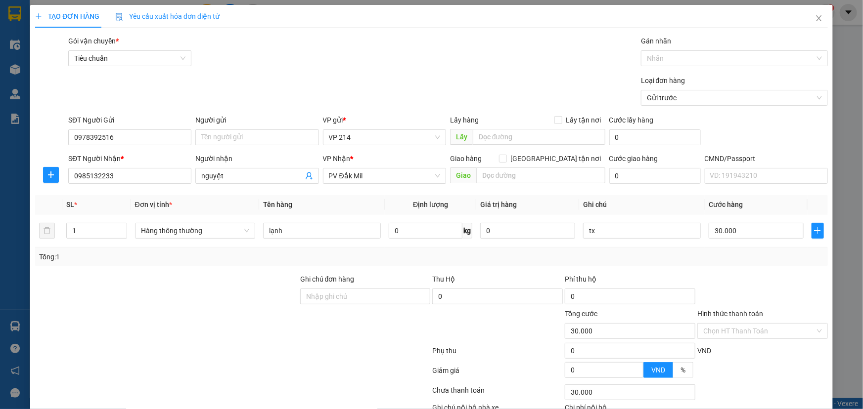
click at [769, 341] on div "Hình thức thanh toán Chọn HT Thanh Toán" at bounding box center [762, 326] width 131 height 35
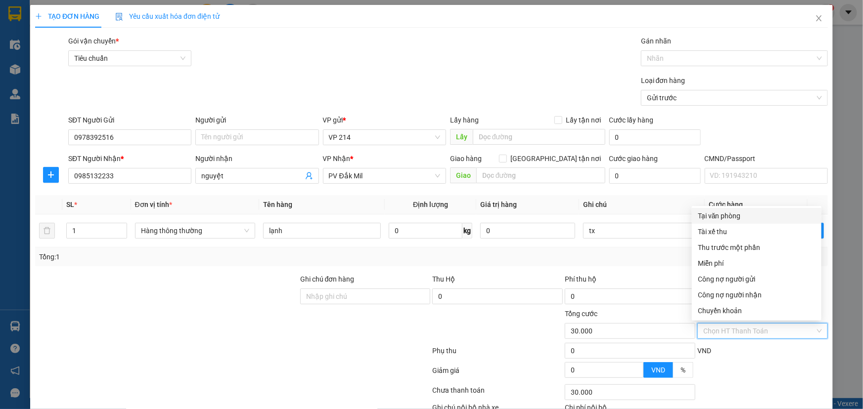
click at [770, 326] on input "Hình thức thanh toán" at bounding box center [759, 331] width 112 height 15
click at [753, 215] on div "Tại văn phòng" at bounding box center [757, 216] width 118 height 11
type input "0"
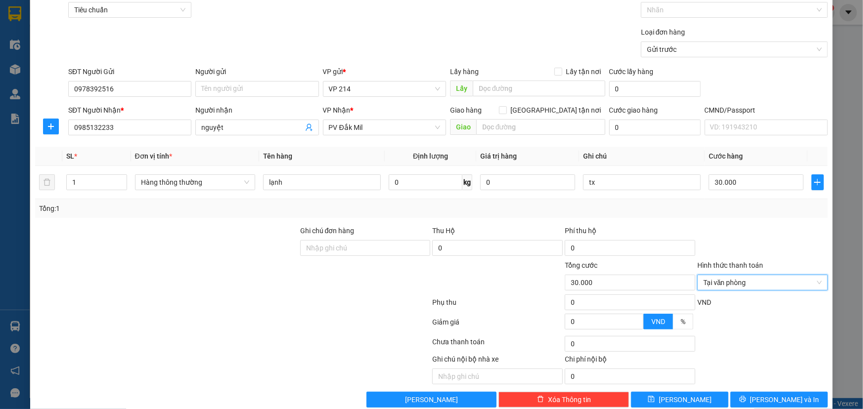
scroll to position [65, 0]
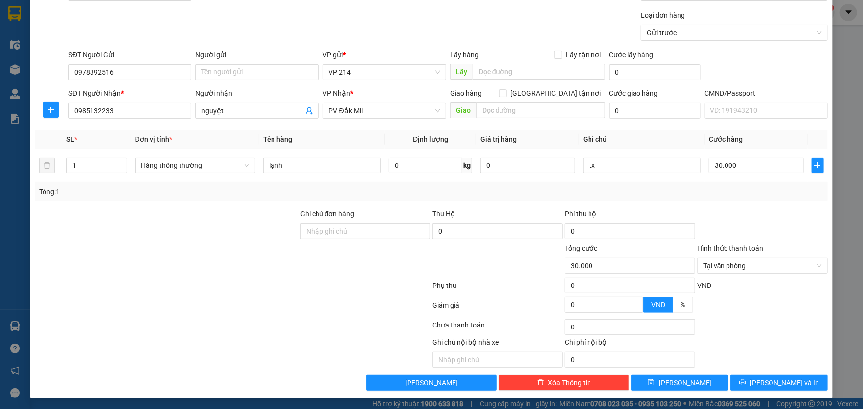
click at [792, 390] on div "TẠO ĐƠN HÀNG Yêu cầu xuất hóa đơn điện tử Transit Pickup Surcharge Ids Transit …" at bounding box center [431, 169] width 803 height 459
click at [794, 383] on button "[PERSON_NAME] và In" at bounding box center [778, 383] width 97 height 16
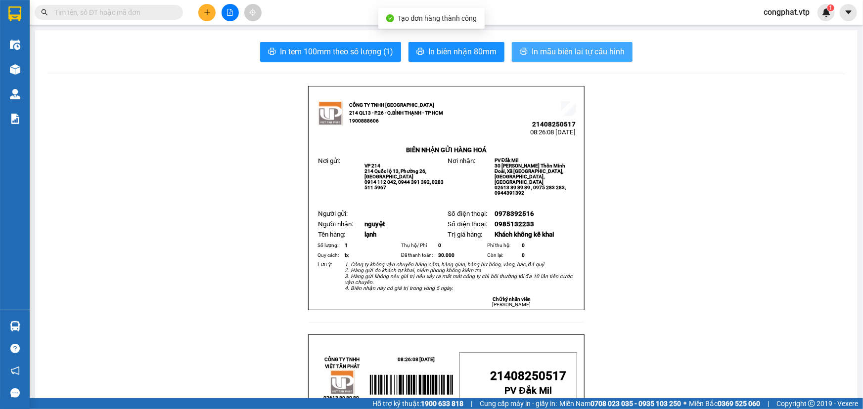
click at [610, 58] on span "In mẫu biên lai tự cấu hình" at bounding box center [578, 51] width 93 height 12
click at [207, 15] on icon "plus" at bounding box center [207, 12] width 7 height 7
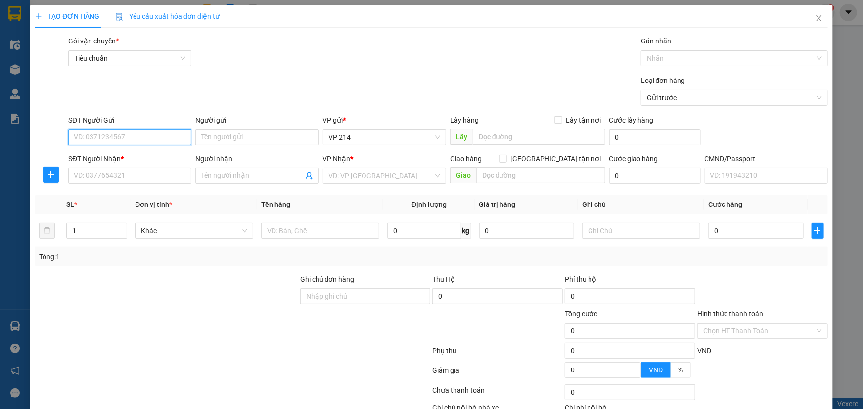
click at [141, 139] on input "SĐT Người Gửi" at bounding box center [129, 138] width 123 height 16
type input "0336956767"
click at [145, 170] on input "SĐT Người Nhận *" at bounding box center [129, 176] width 123 height 16
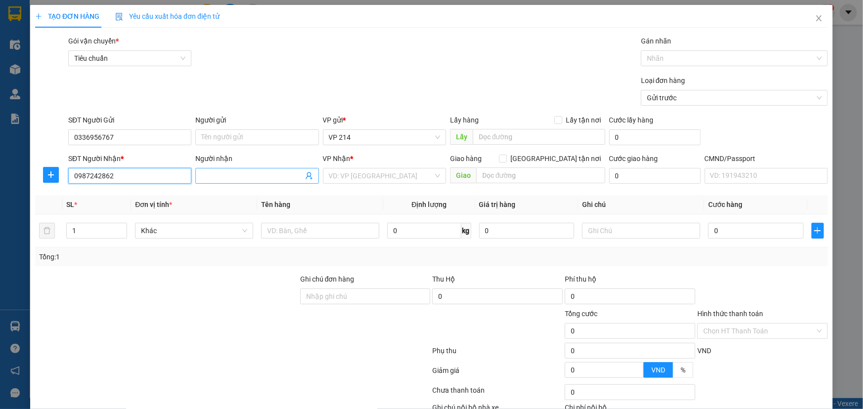
type input "0987242862"
click at [269, 182] on span at bounding box center [256, 176] width 123 height 16
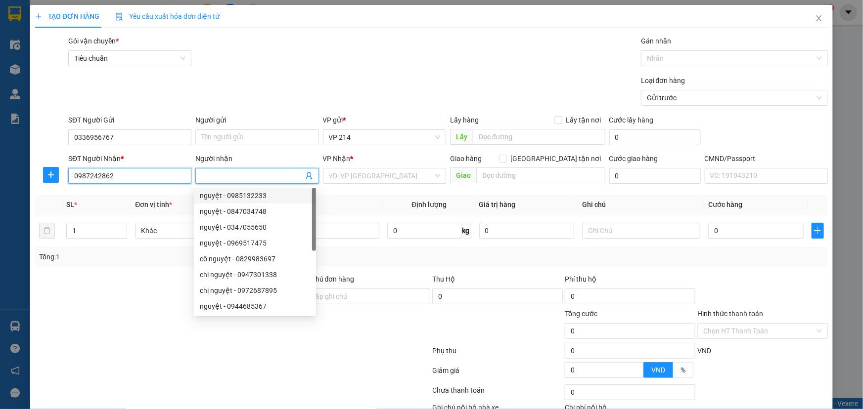
click at [147, 181] on input "0987242862" at bounding box center [129, 176] width 123 height 16
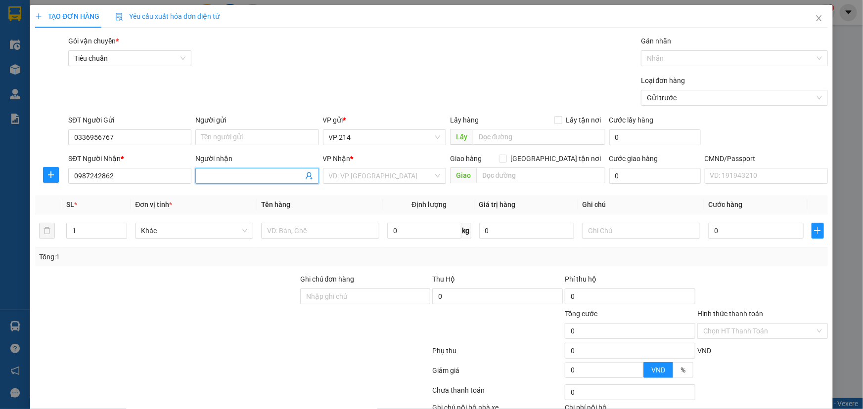
click at [271, 177] on input "Người nhận" at bounding box center [251, 176] width 101 height 11
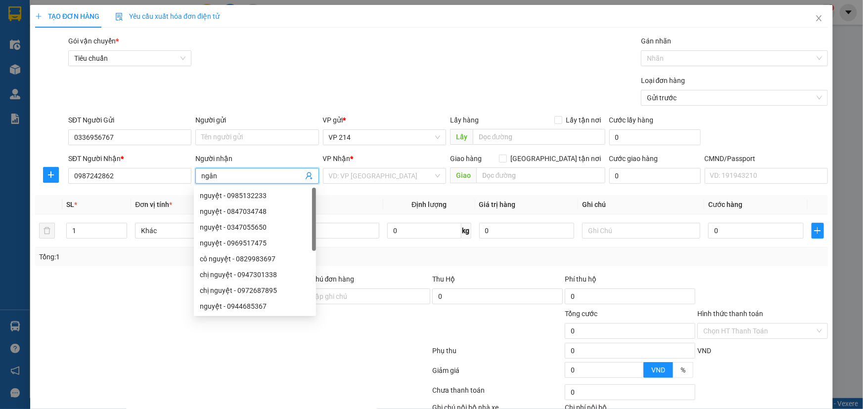
type input "ngân"
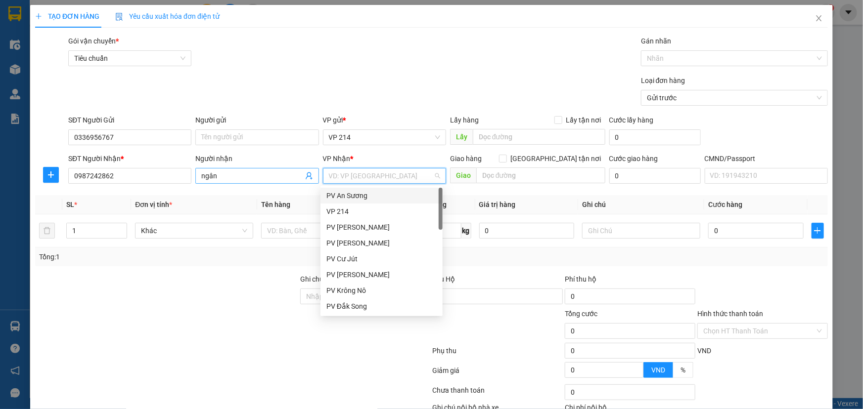
type input "k"
click at [362, 195] on div "PV Krông Nô" at bounding box center [381, 195] width 110 height 11
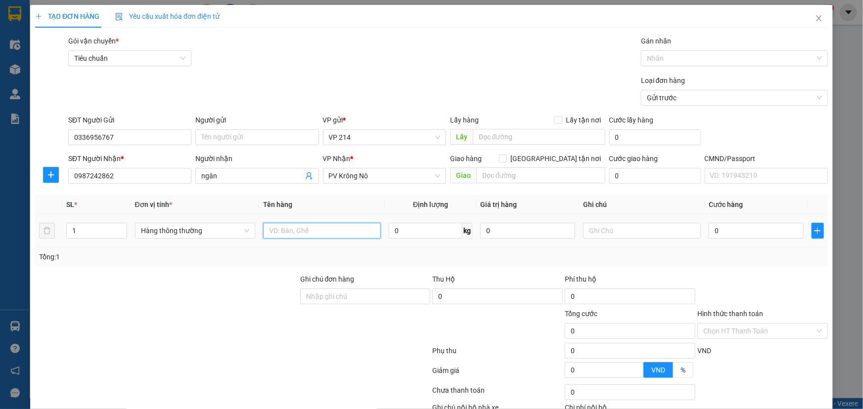
click at [299, 229] on input "text" at bounding box center [322, 231] width 118 height 16
type input "máy tính"
click at [501, 176] on input "text" at bounding box center [540, 176] width 129 height 16
type input "ko bao bể"
click at [605, 232] on input "text" at bounding box center [642, 231] width 118 height 16
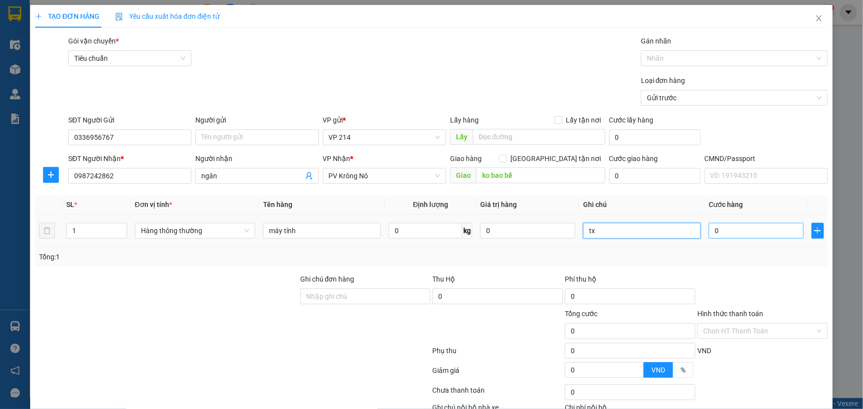
type input "tx"
click at [761, 233] on input "0" at bounding box center [756, 231] width 95 height 16
type input "5"
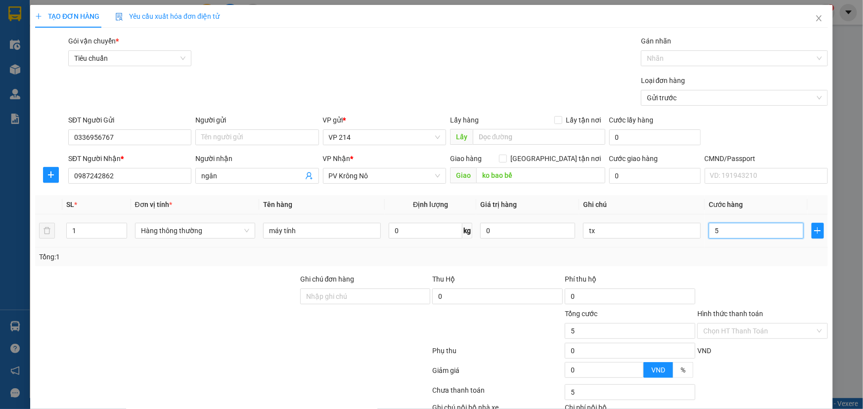
type input "50"
type input "500"
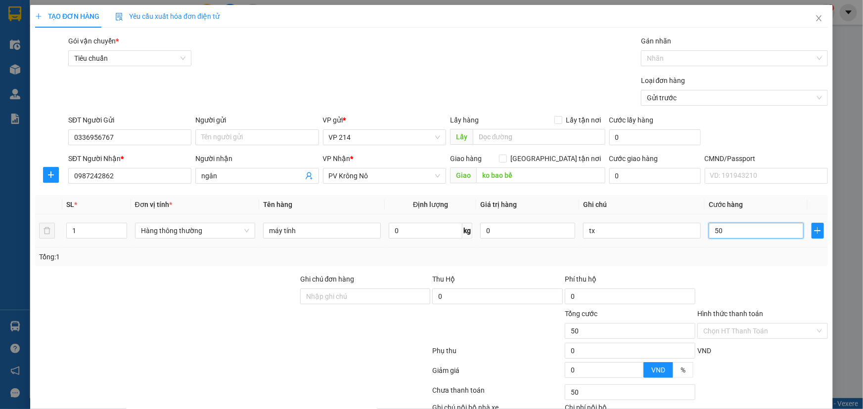
type input "500"
type input "5.000"
type input "50.000"
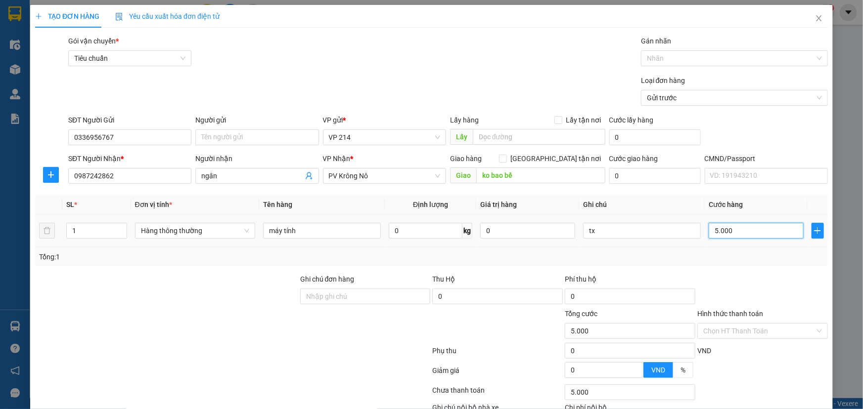
type input "50.000"
click at [730, 323] on div "Chọn HT Thanh Toán" at bounding box center [762, 331] width 131 height 16
type input "50.000"
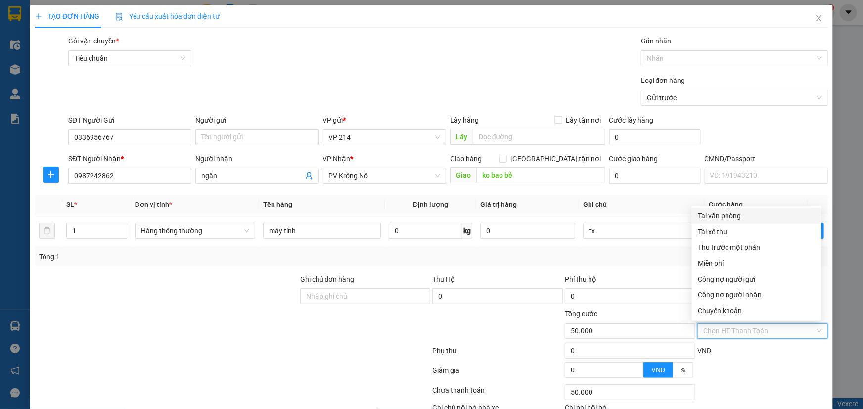
click at [738, 218] on div "Tại văn phòng" at bounding box center [757, 216] width 118 height 11
type input "0"
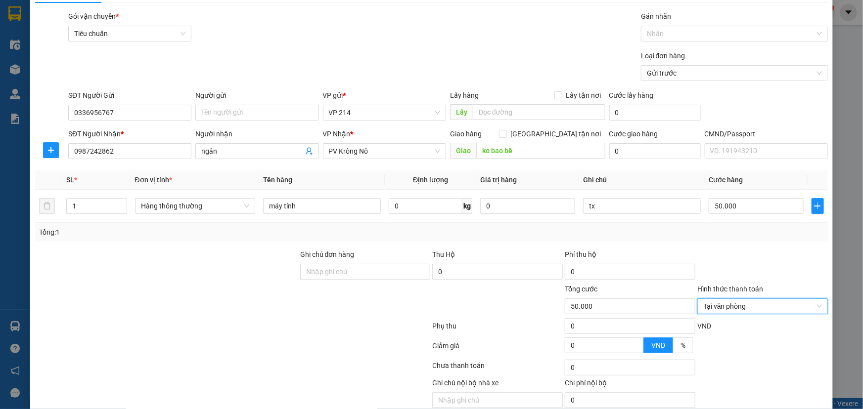
scroll to position [65, 0]
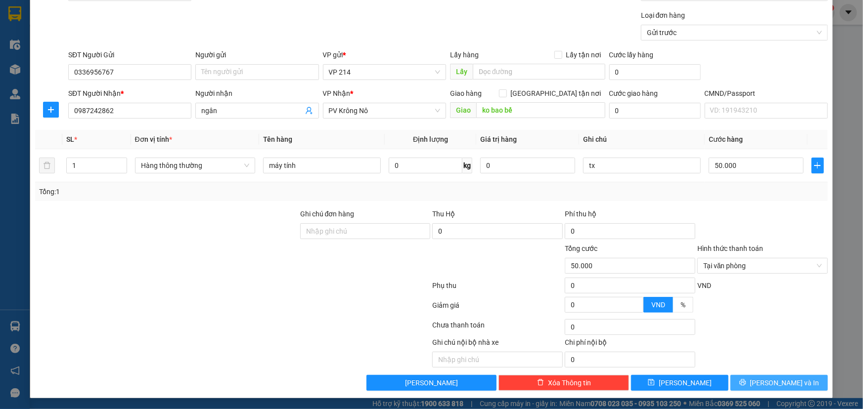
click at [763, 378] on button "[PERSON_NAME] và In" at bounding box center [778, 383] width 97 height 16
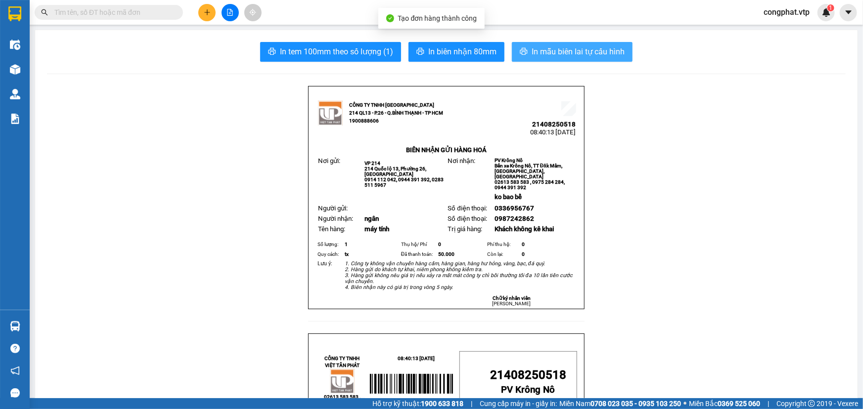
click at [584, 59] on button "In mẫu biên lai tự cấu hình" at bounding box center [572, 52] width 121 height 20
